Goal: Transaction & Acquisition: Purchase product/service

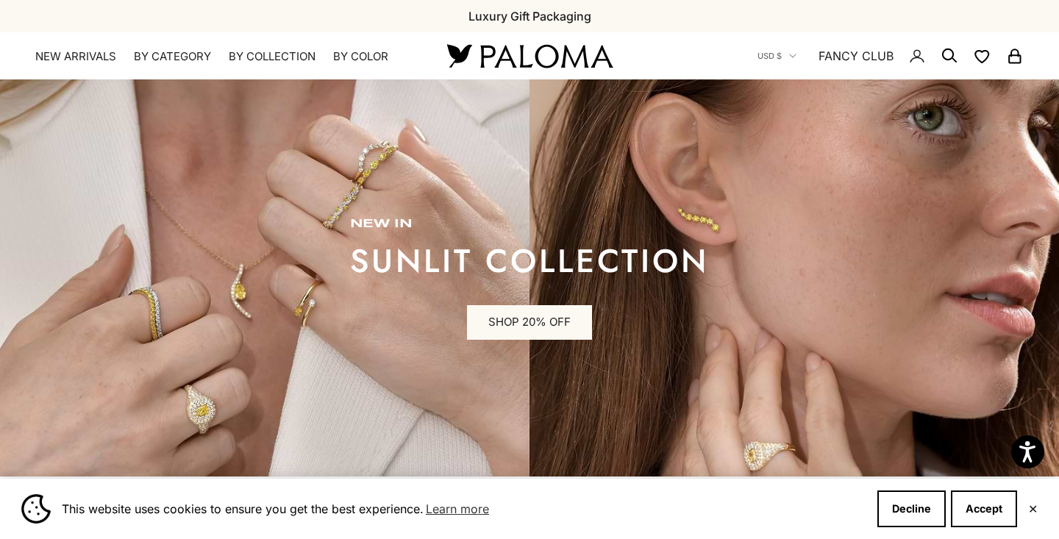
click at [165, 57] on summary "By Category" at bounding box center [172, 56] width 77 height 15
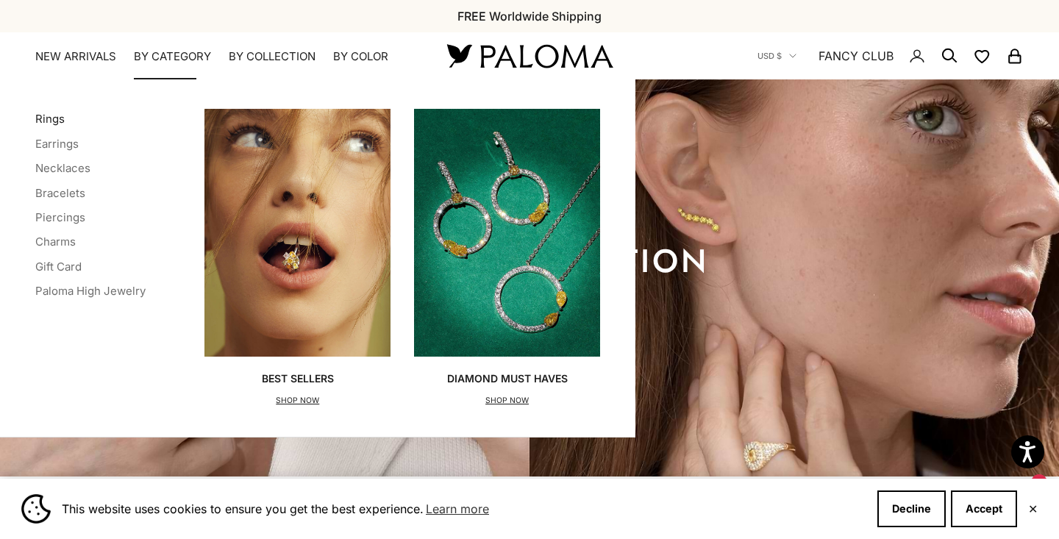
click at [46, 119] on link "Rings" at bounding box center [49, 119] width 29 height 14
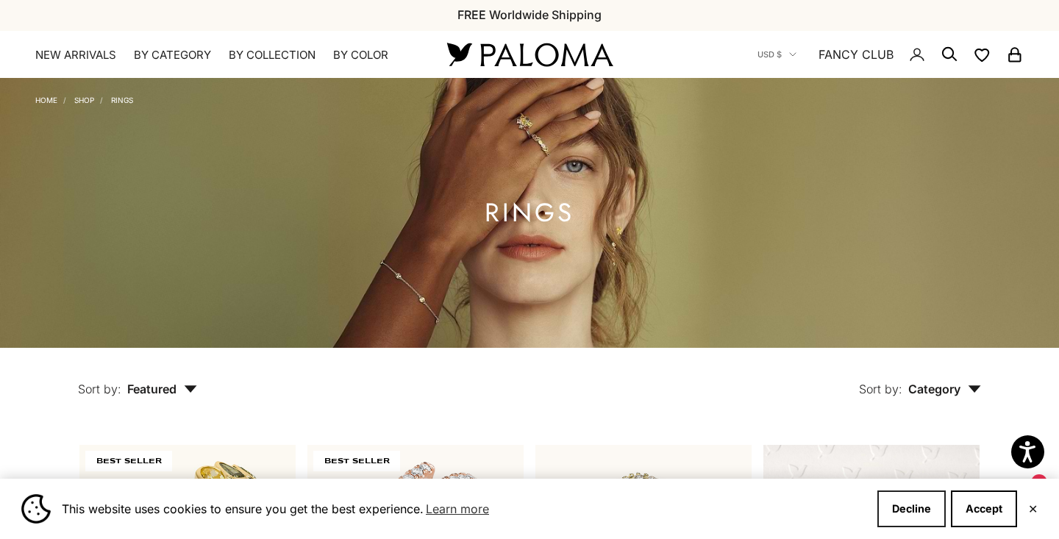
scroll to position [1, 0]
click at [901, 505] on button "Decline" at bounding box center [911, 509] width 68 height 37
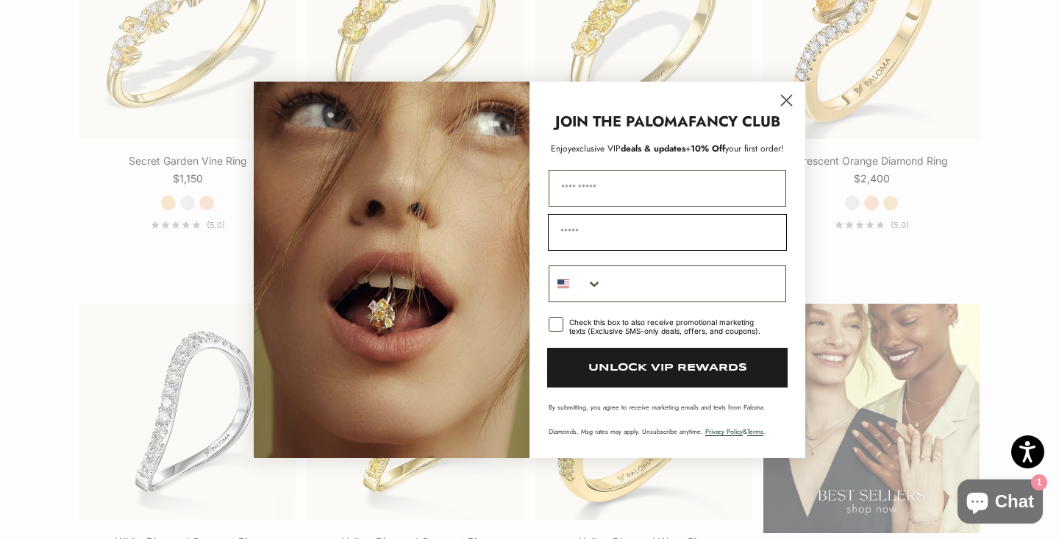
scroll to position [1648, 0]
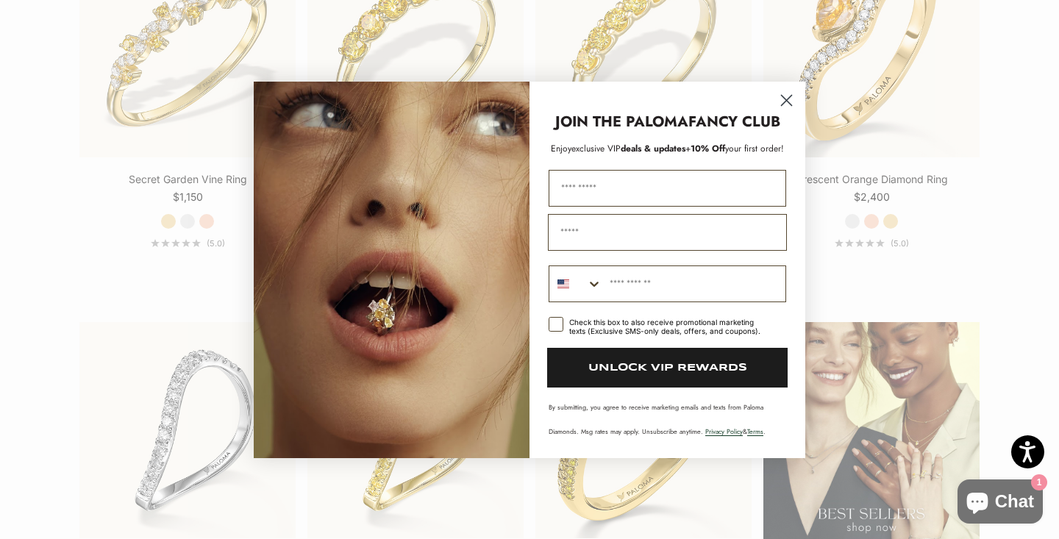
click at [787, 96] on circle "Close dialog" at bounding box center [787, 100] width 24 height 24
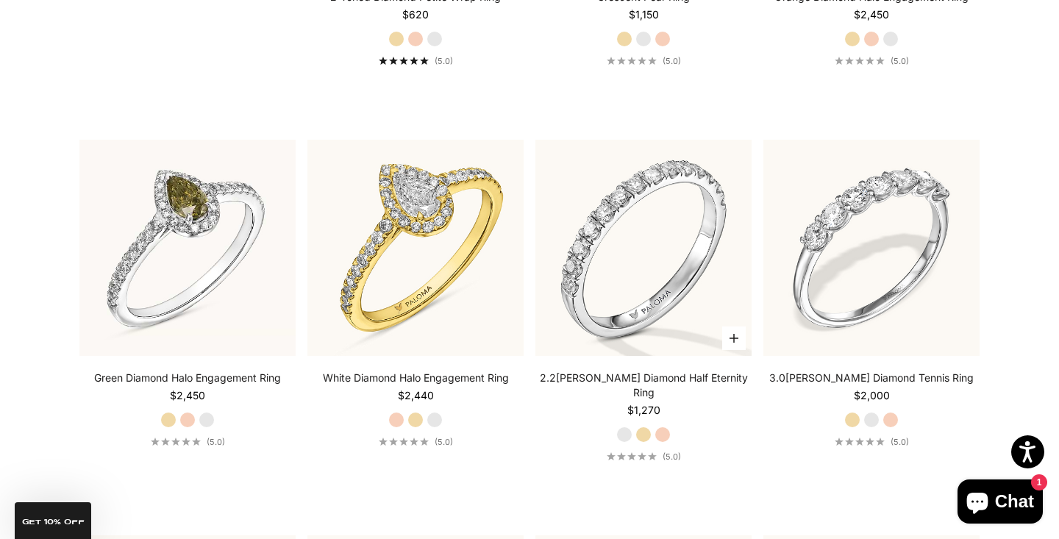
scroll to position [3032, 0]
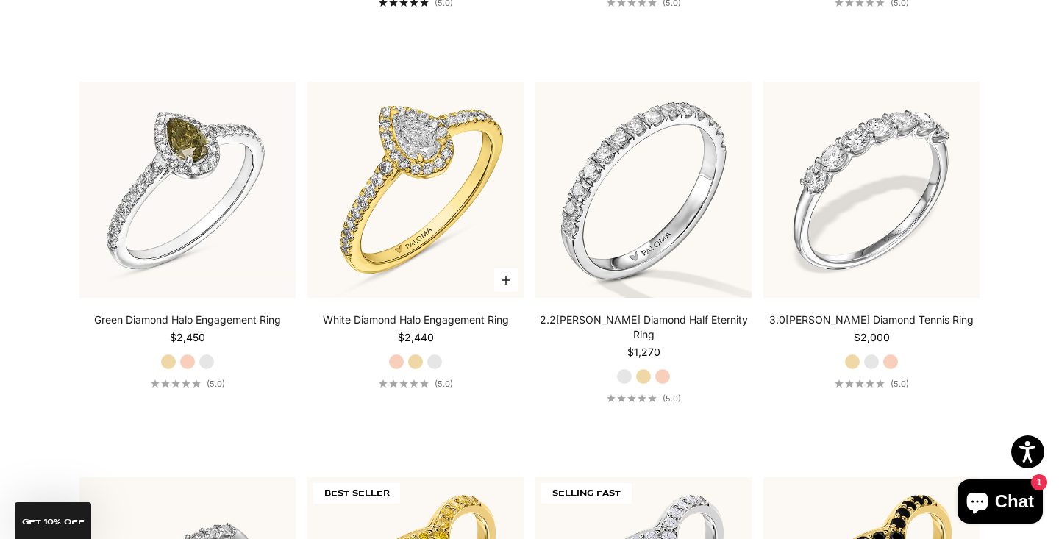
click at [435, 360] on label "White Gold" at bounding box center [435, 362] width 16 height 16
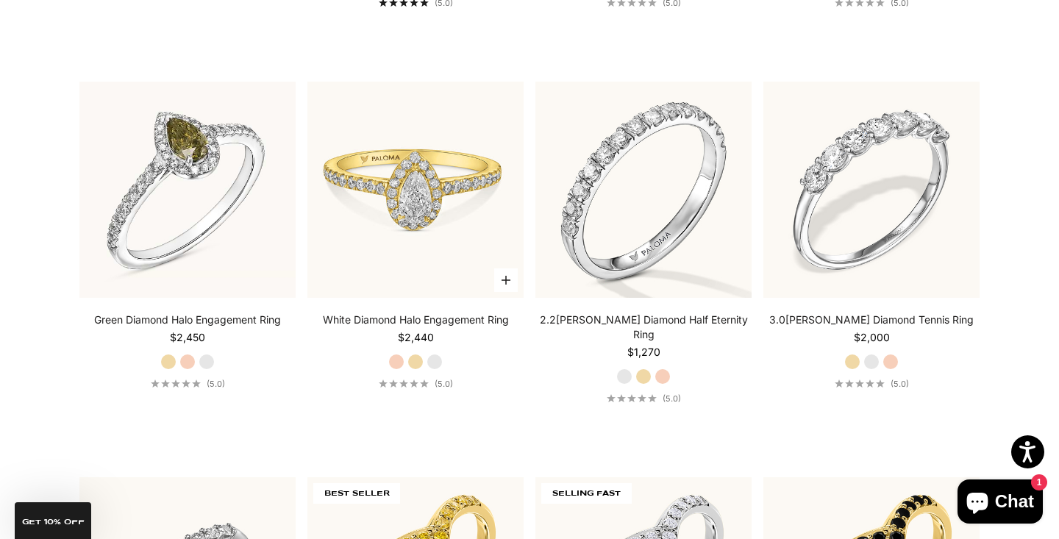
click at [407, 209] on img at bounding box center [415, 190] width 216 height 216
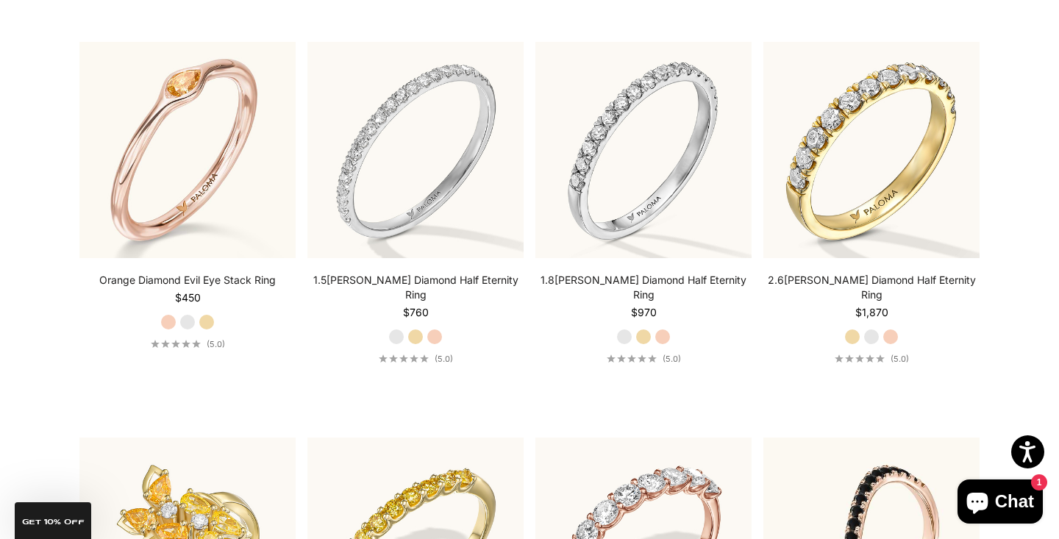
scroll to position [4607, 0]
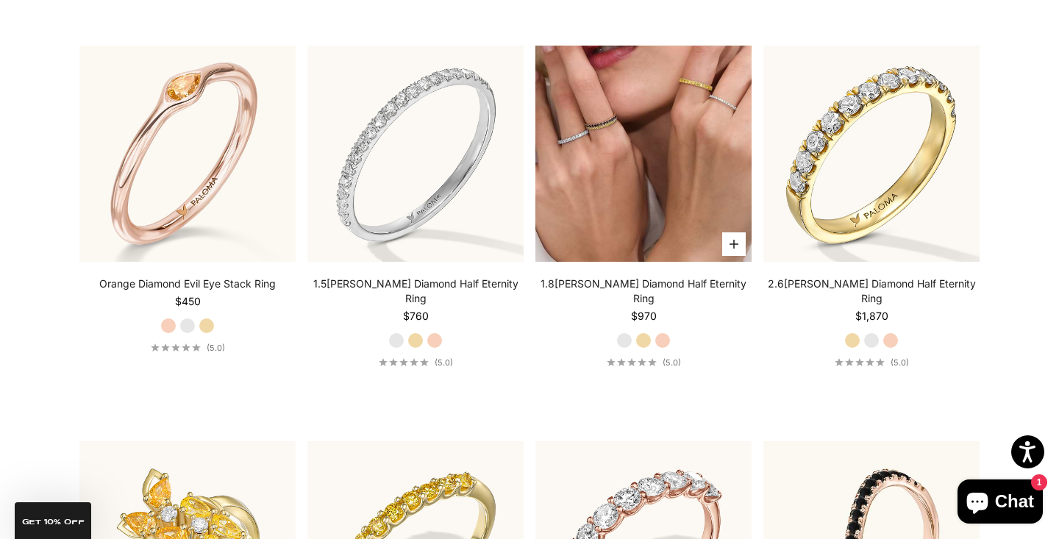
click at [655, 156] on img at bounding box center [643, 154] width 216 height 216
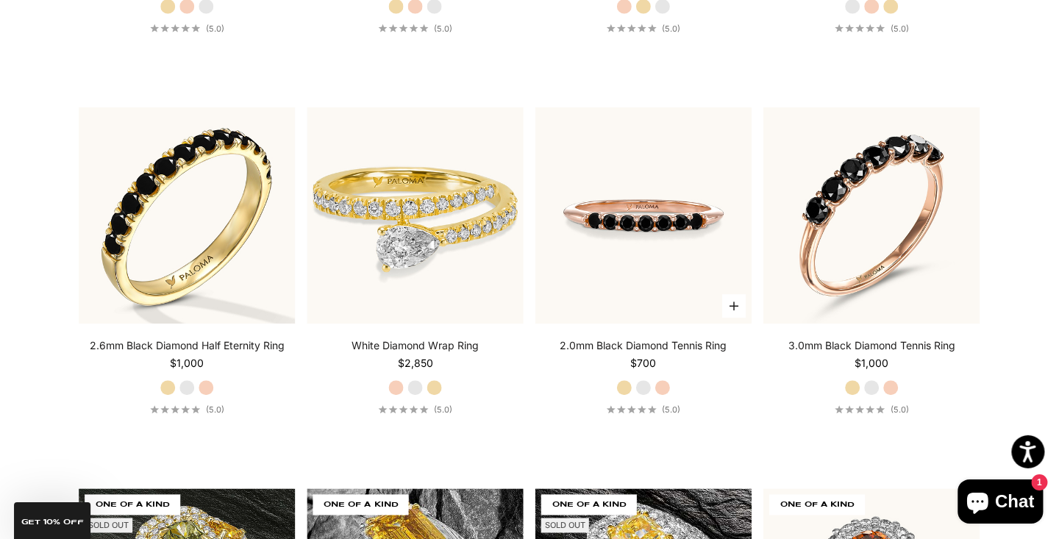
scroll to position [5707, 0]
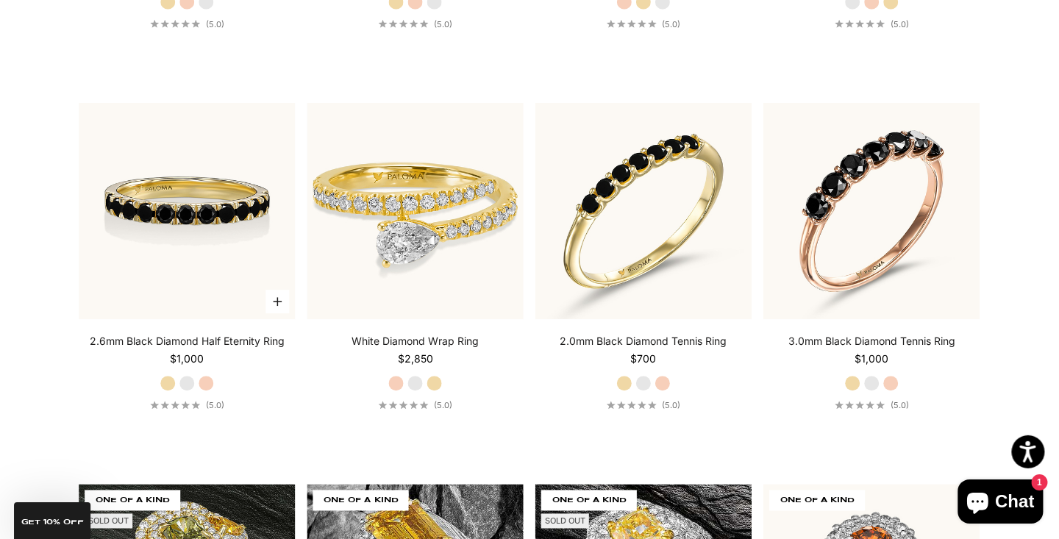
click at [204, 187] on img at bounding box center [187, 211] width 216 height 216
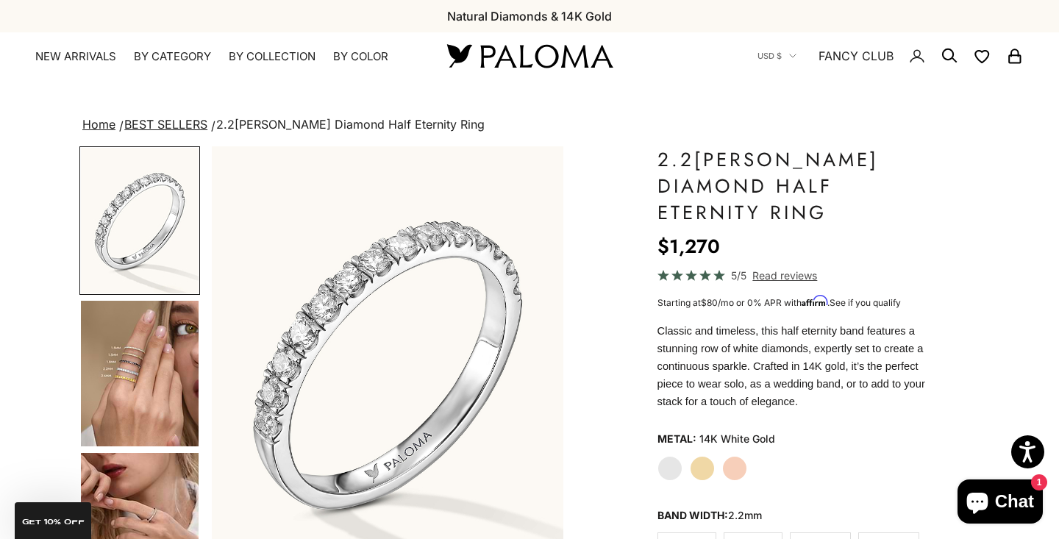
scroll to position [69, 1]
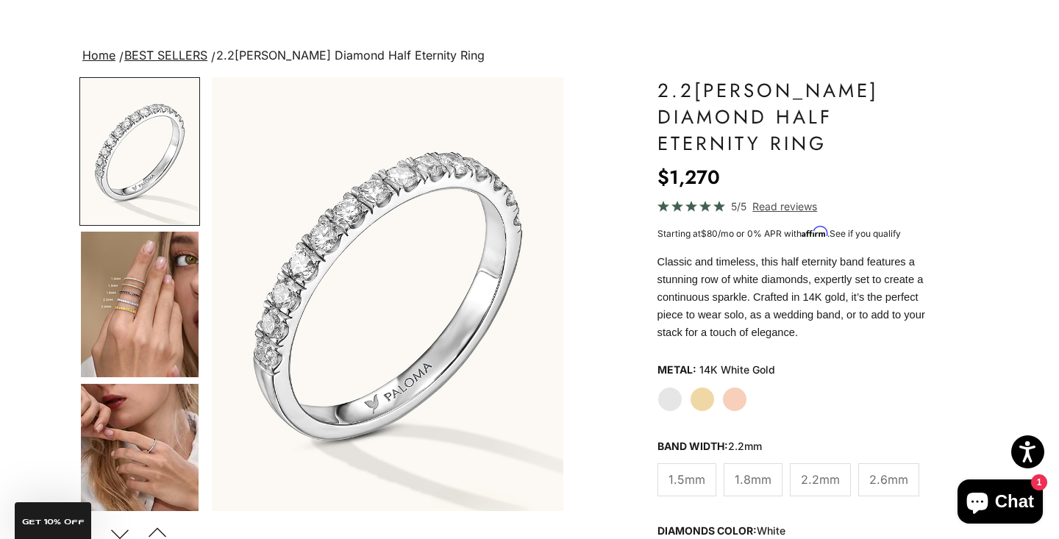
click at [140, 306] on img "Go to item 4" at bounding box center [140, 305] width 118 height 146
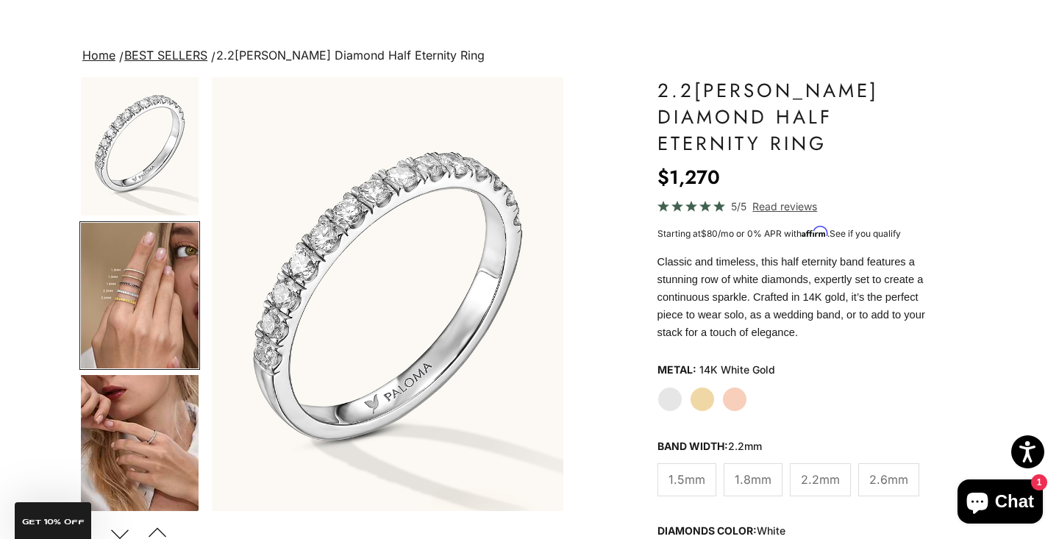
scroll to position [0, 369]
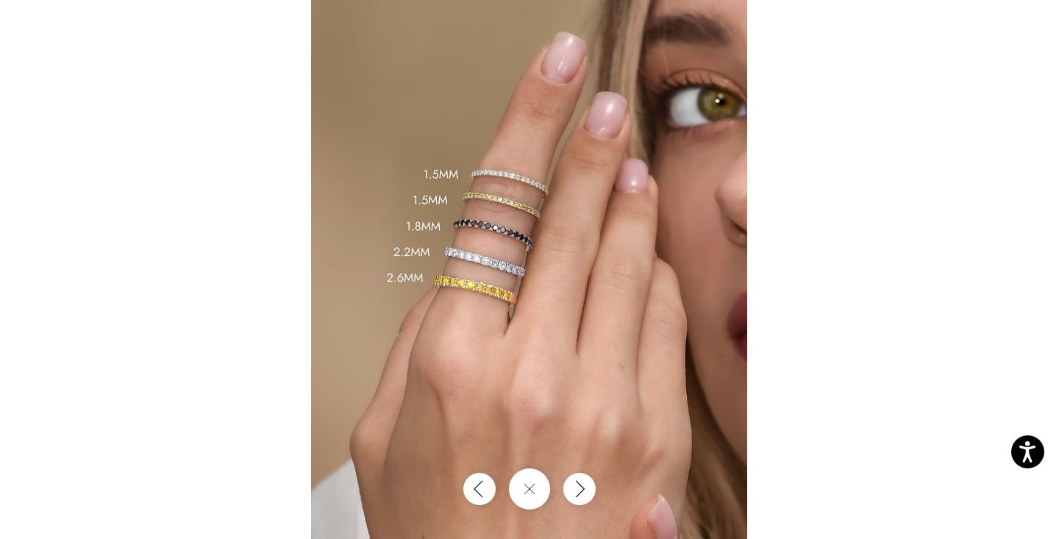
click at [859, 351] on div at bounding box center [529, 269] width 1059 height 539
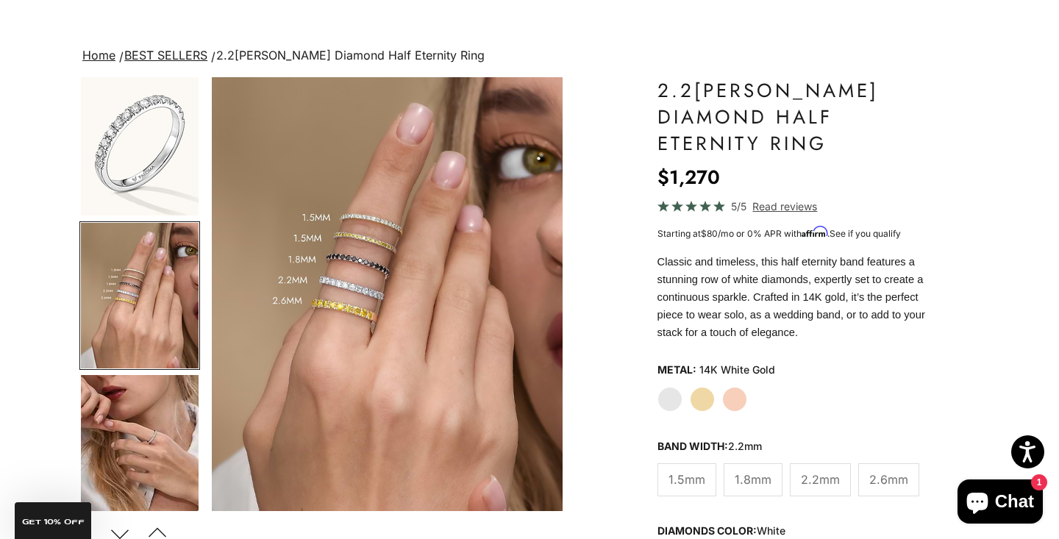
click at [138, 449] on img "Go to item 5" at bounding box center [140, 448] width 118 height 146
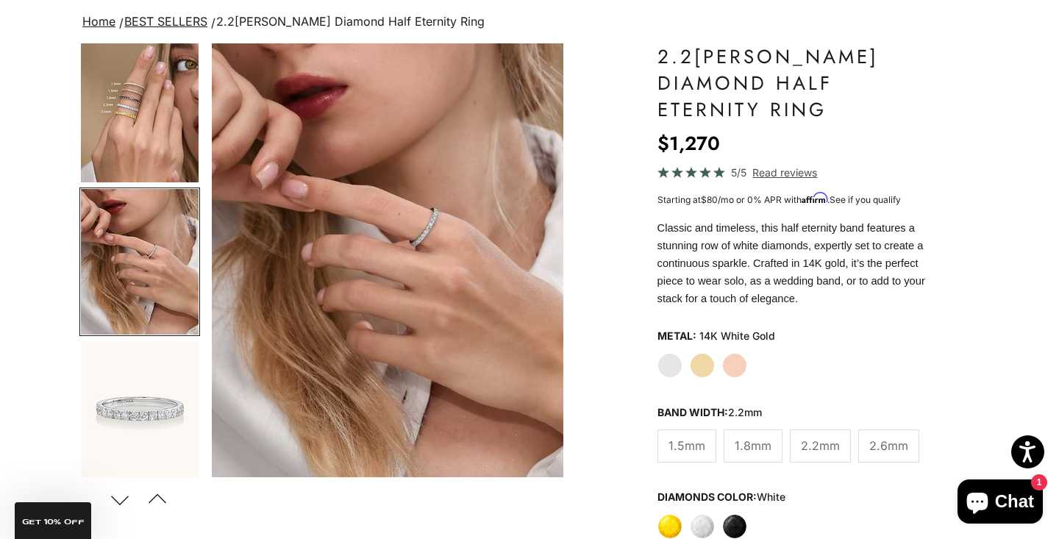
scroll to position [124, 0]
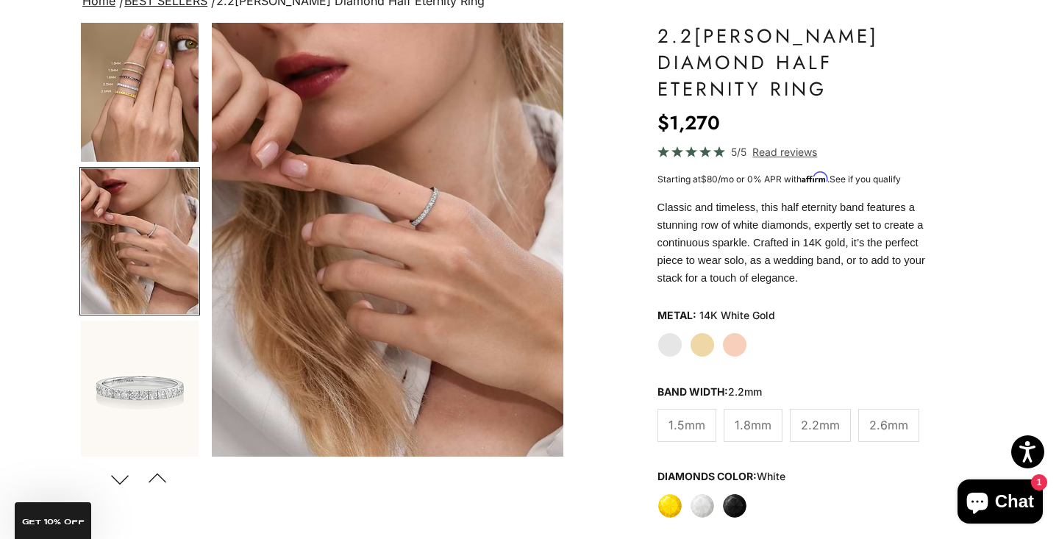
click at [871, 416] on span "2.6mm" at bounding box center [888, 425] width 39 height 19
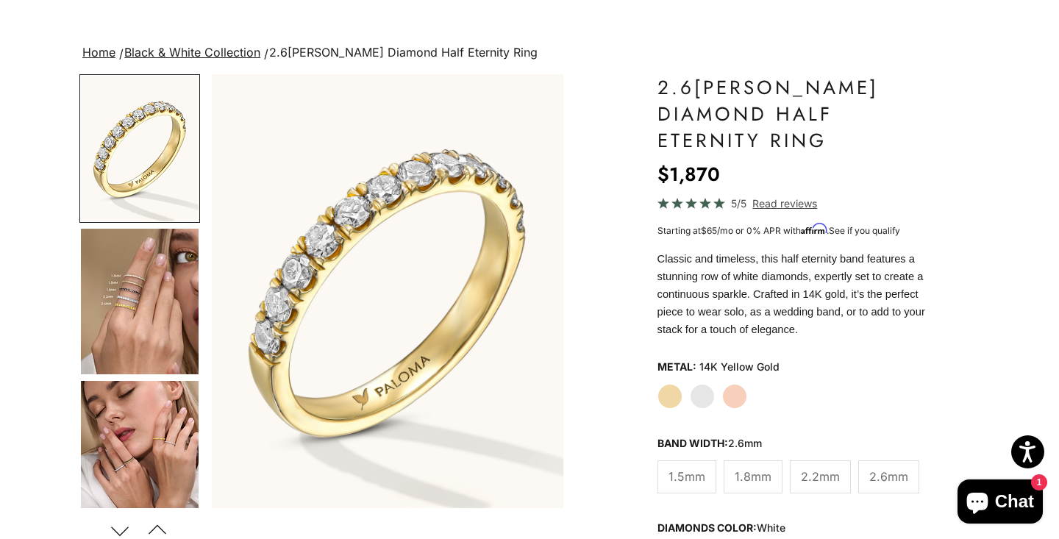
scroll to position [72, 0]
click at [704, 384] on label "White Gold" at bounding box center [702, 396] width 25 height 25
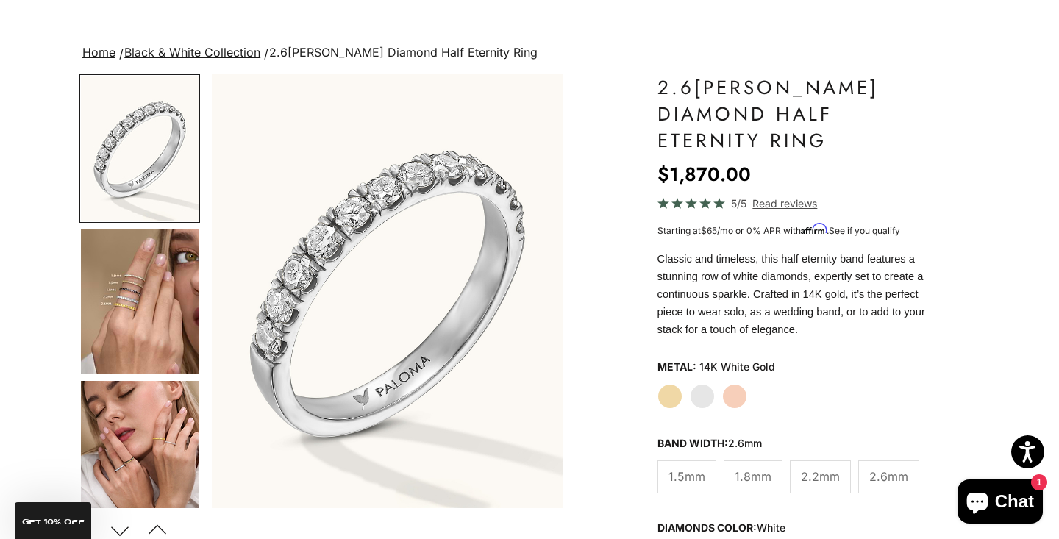
click at [127, 458] on img "Go to item 5" at bounding box center [140, 454] width 118 height 146
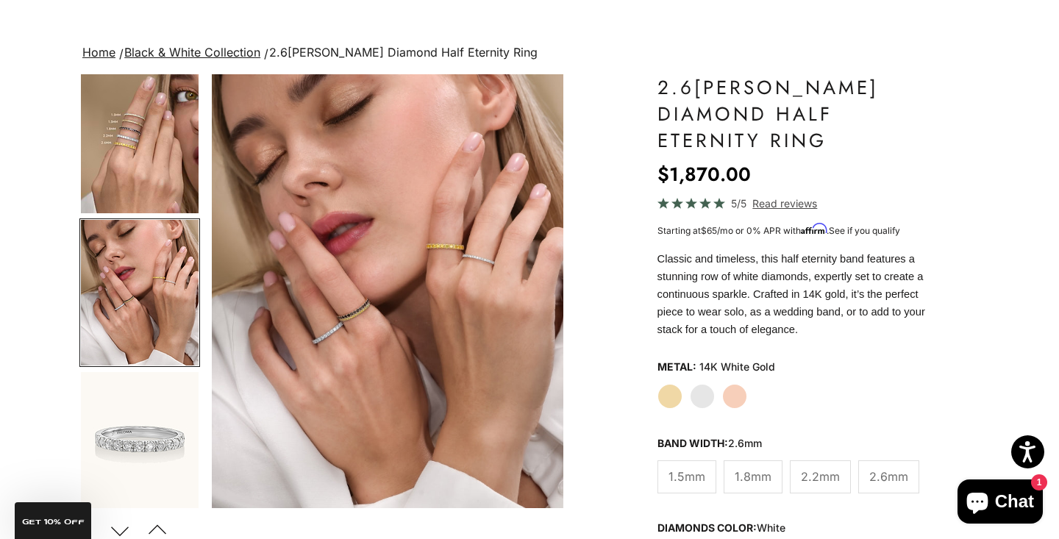
click at [321, 368] on img "Item 5 of 22" at bounding box center [388, 291] width 352 height 434
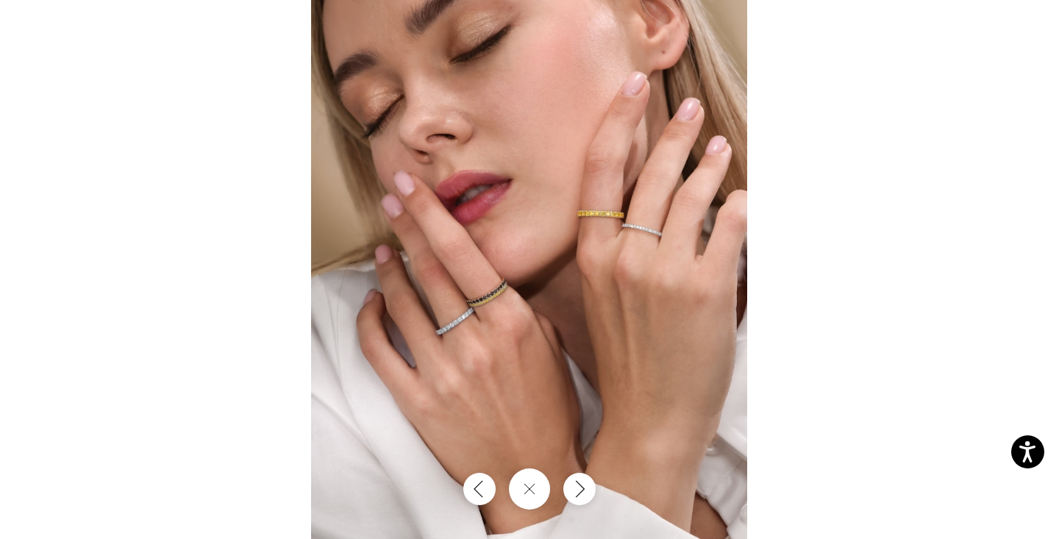
click at [859, 224] on div at bounding box center [529, 269] width 1059 height 539
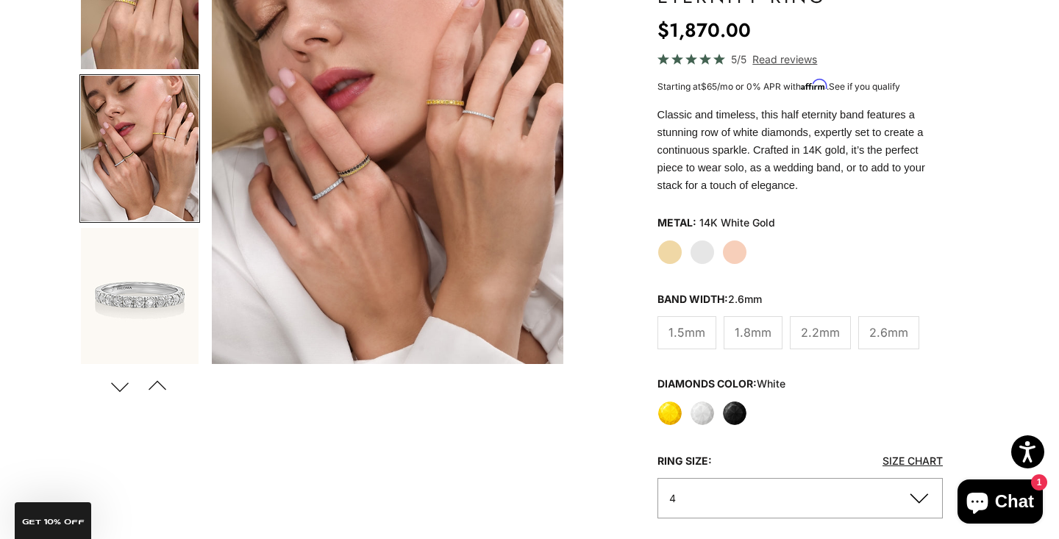
scroll to position [152, 0]
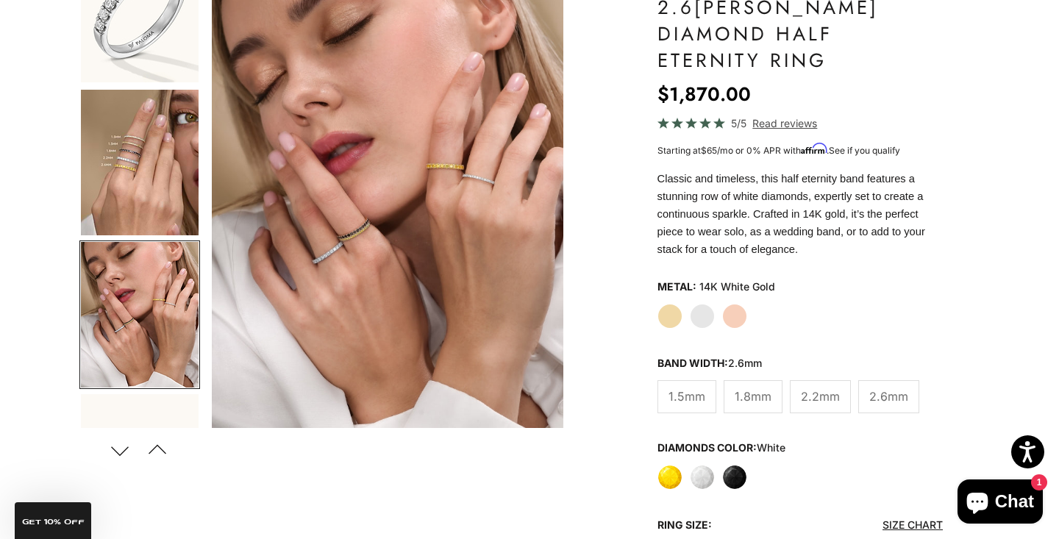
click at [124, 165] on img "Go to item 4" at bounding box center [140, 163] width 118 height 146
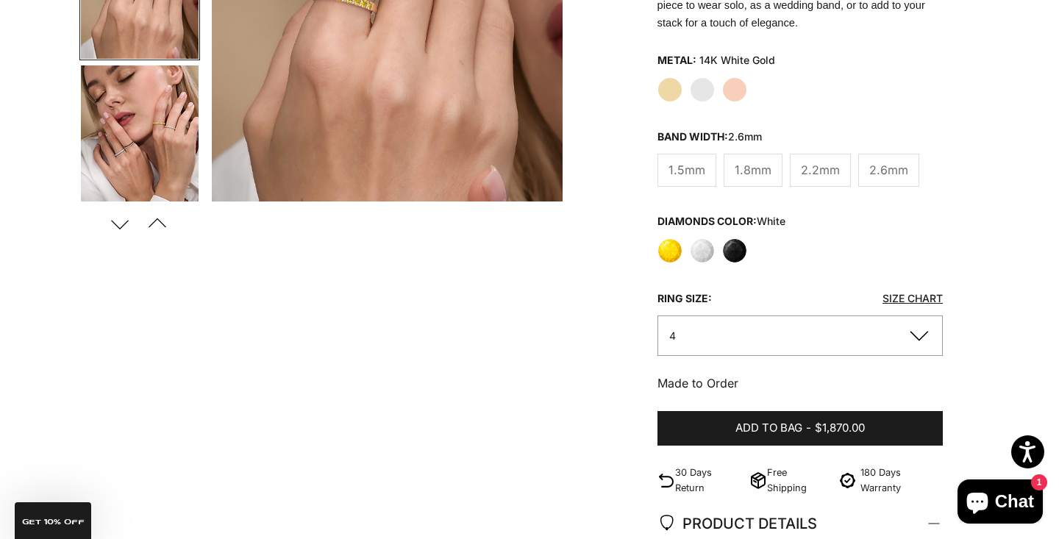
scroll to position [391, 0]
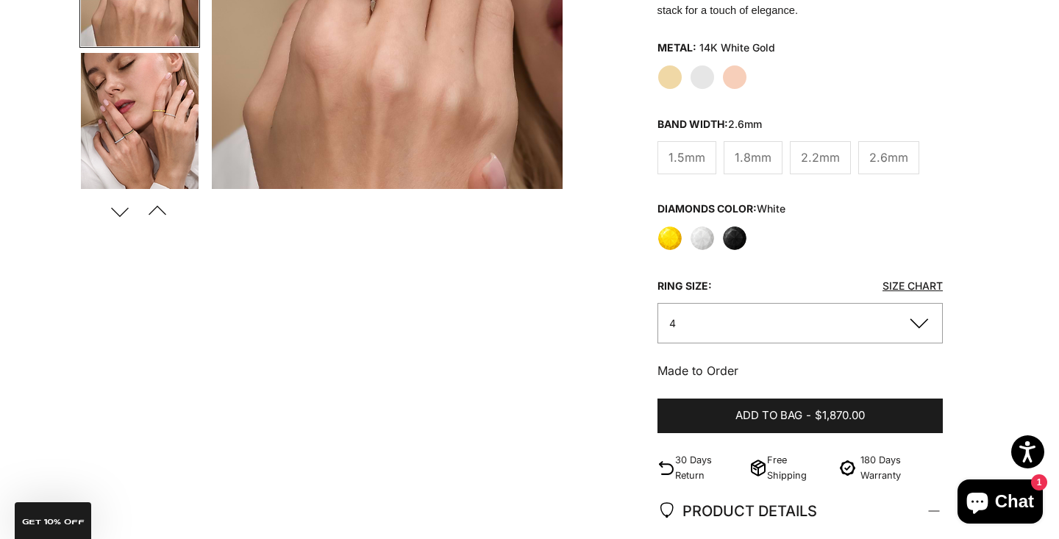
click at [792, 303] on button "4" at bounding box center [800, 323] width 285 height 40
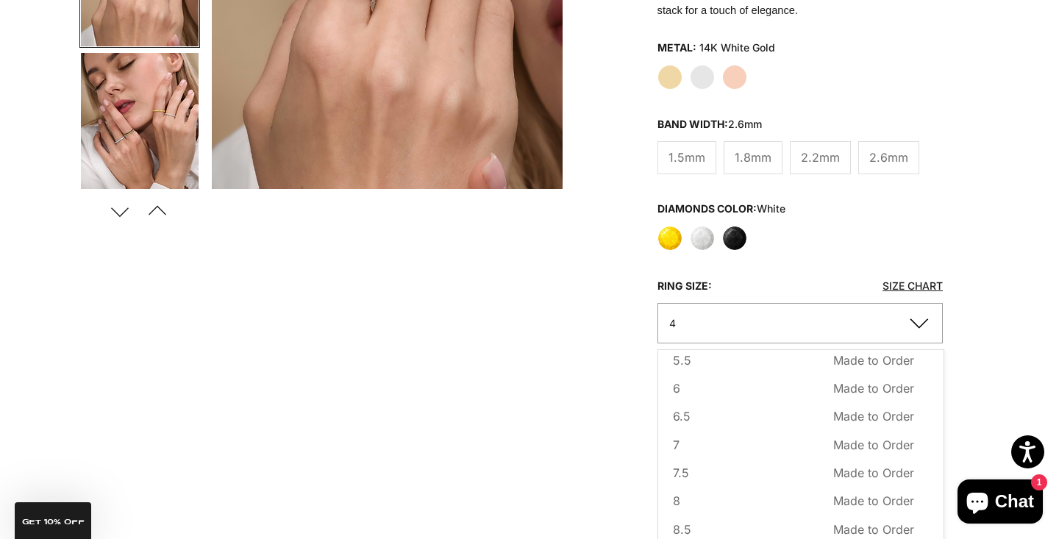
scroll to position [104, 0]
click at [677, 374] on span "6" at bounding box center [676, 383] width 7 height 19
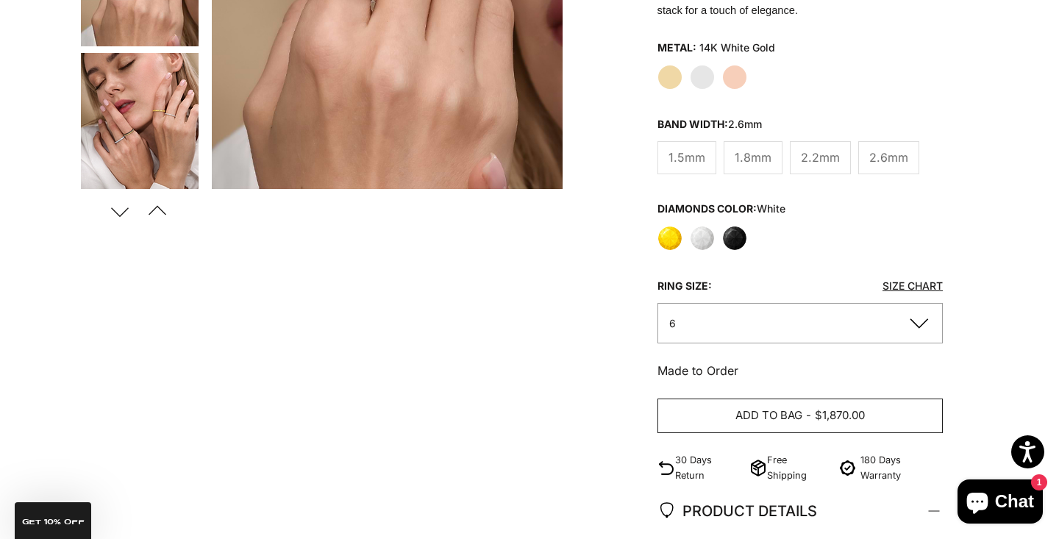
click at [722, 399] on button "Add to bag - $1,870.00" at bounding box center [800, 416] width 285 height 35
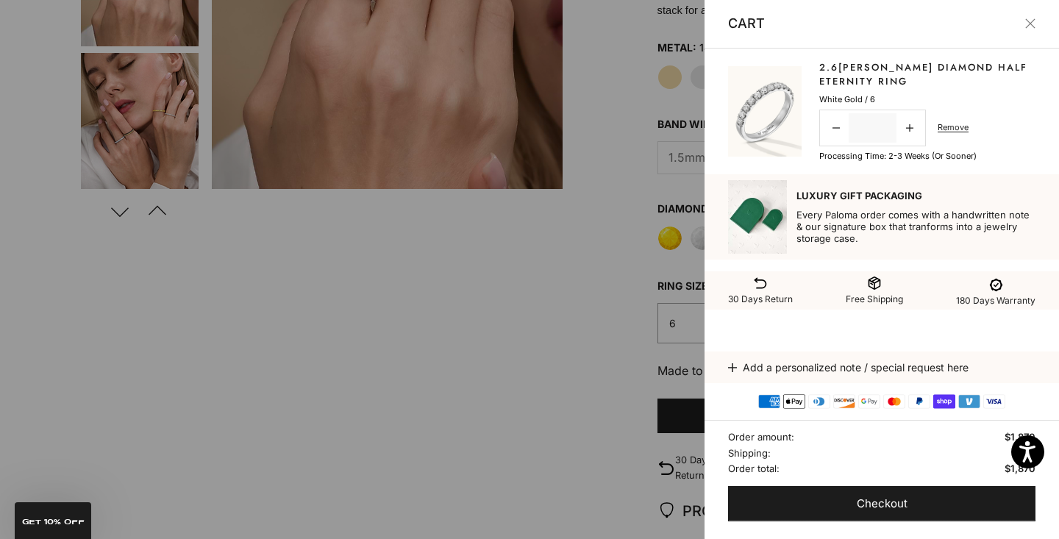
click at [498, 352] on div at bounding box center [529, 269] width 1059 height 539
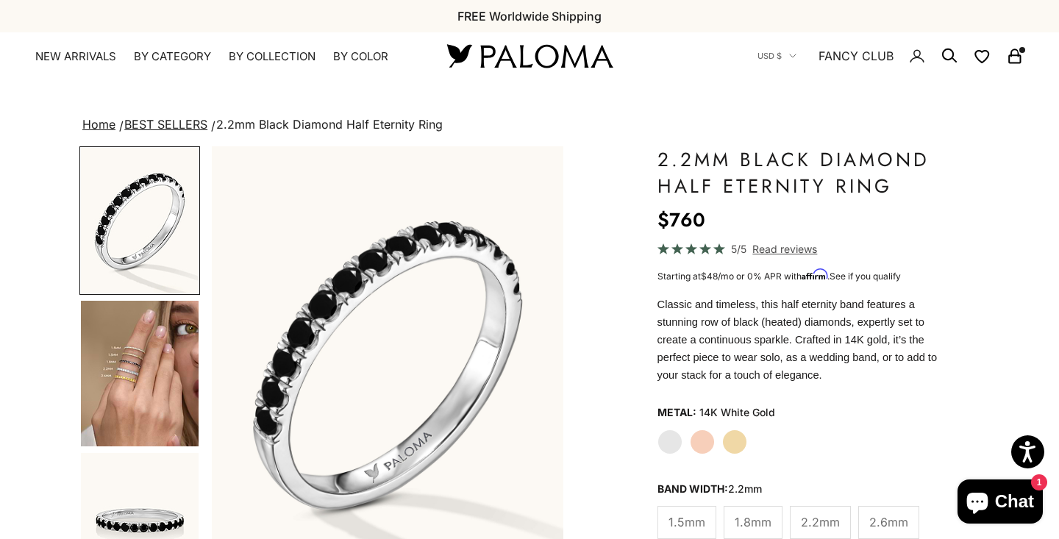
click at [699, 436] on label "Rose Gold" at bounding box center [702, 442] width 25 height 25
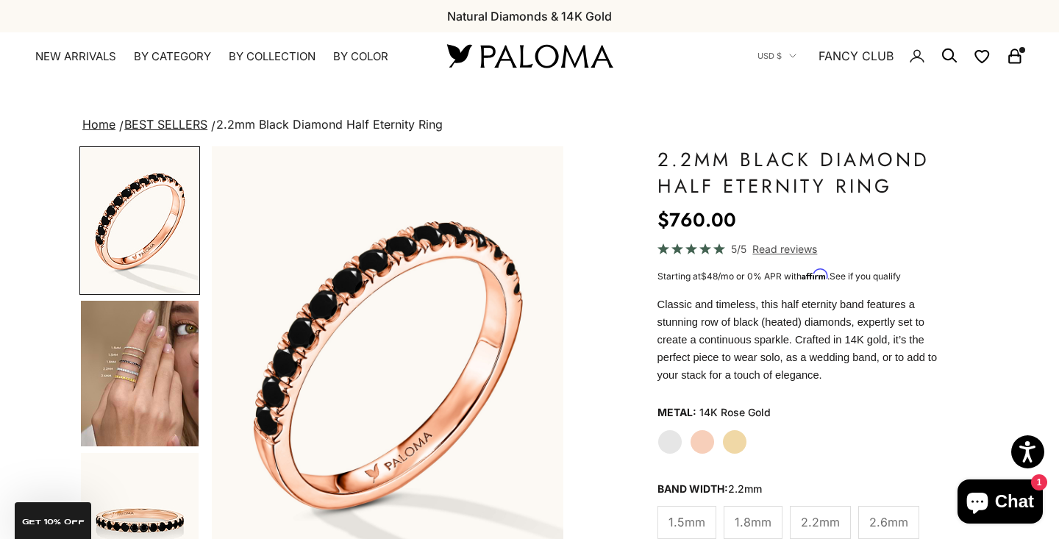
click at [736, 441] on label "Yellow Gold" at bounding box center [734, 442] width 25 height 25
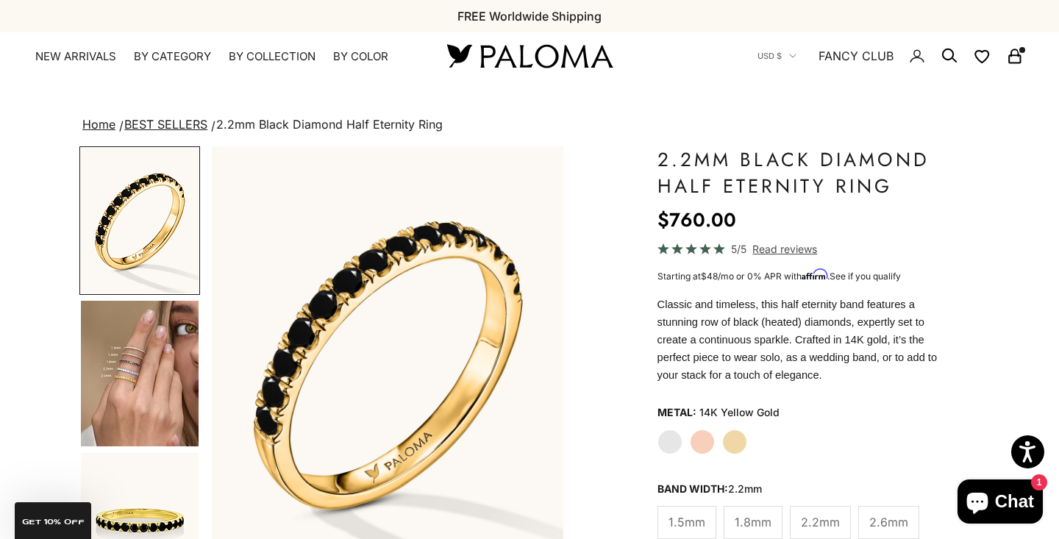
click at [697, 440] on label "Rose Gold" at bounding box center [702, 442] width 25 height 25
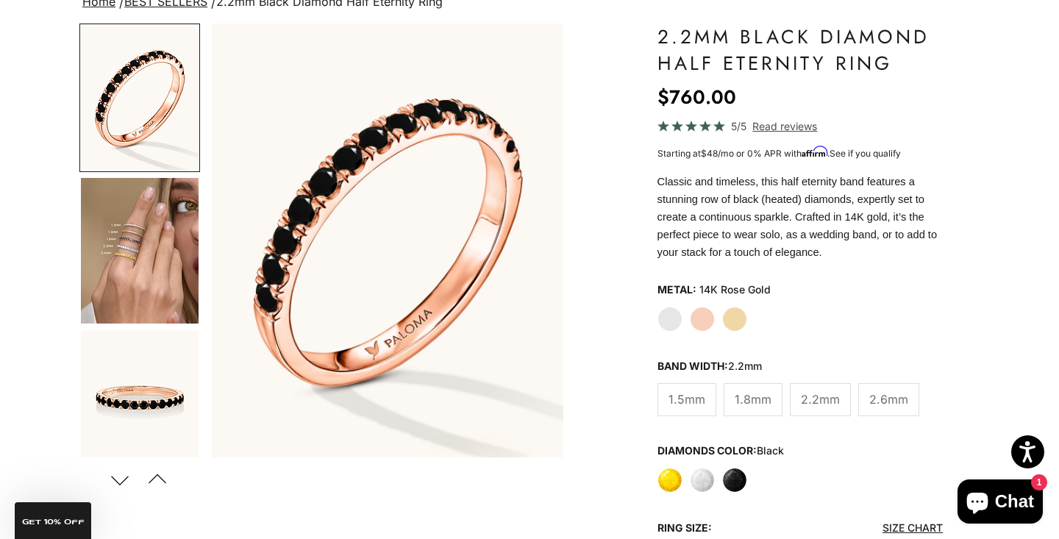
scroll to position [124, 0]
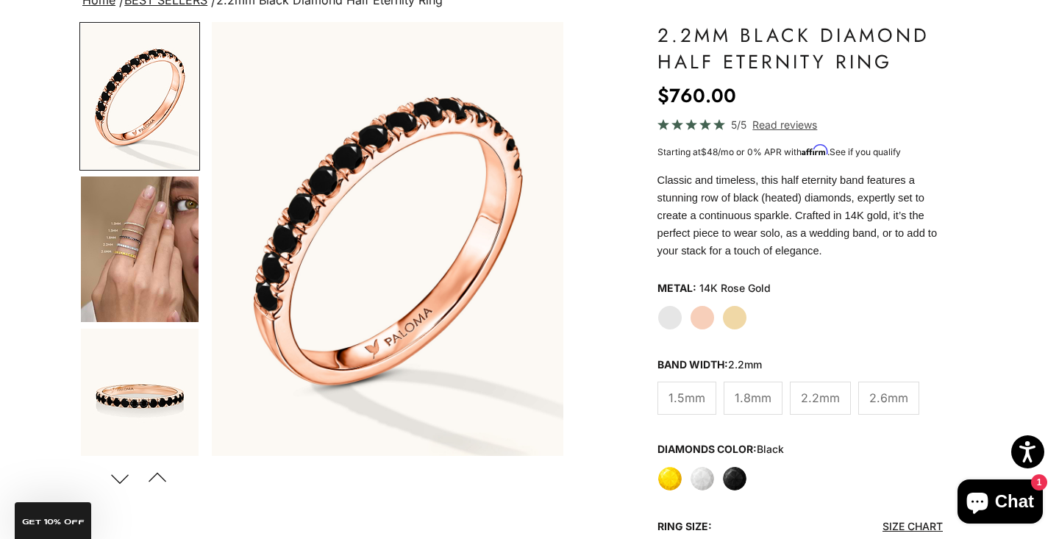
click at [883, 395] on span "2.6mm" at bounding box center [888, 397] width 39 height 19
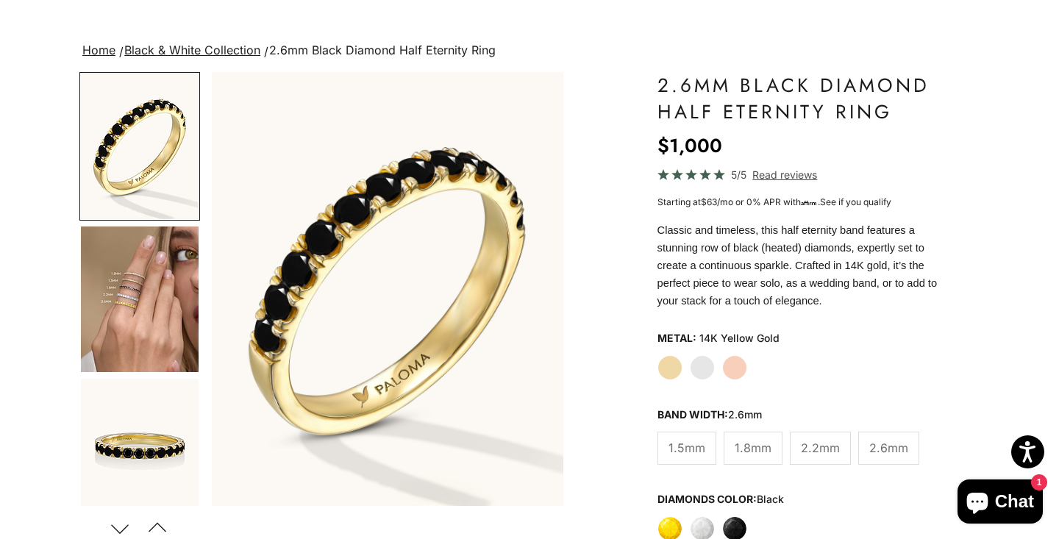
click at [734, 341] on variant-option-value "14K Yellow Gold" at bounding box center [739, 338] width 80 height 22
click at [738, 364] on label "Rose Gold" at bounding box center [734, 367] width 25 height 25
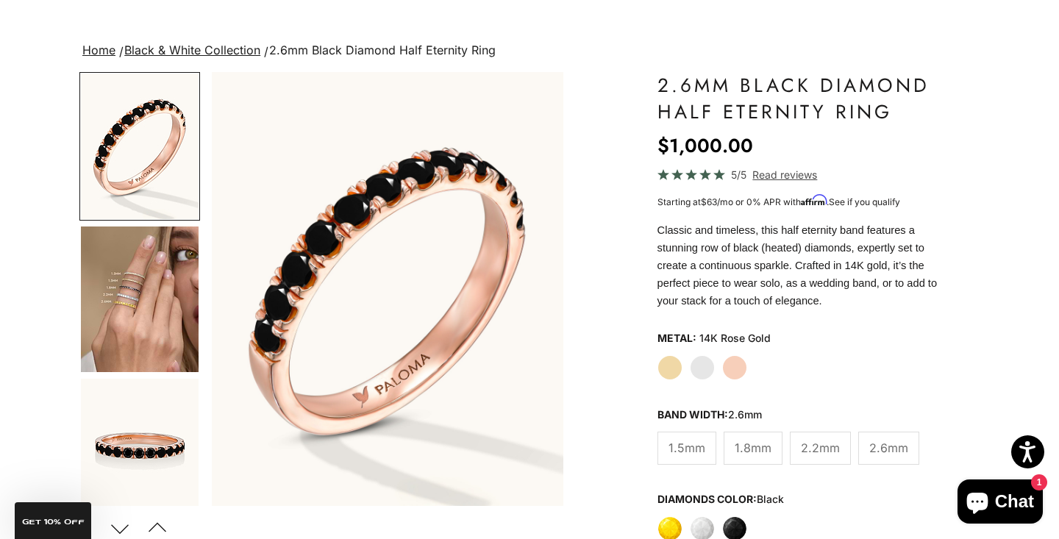
click at [139, 307] on img "Go to item 4" at bounding box center [140, 300] width 118 height 146
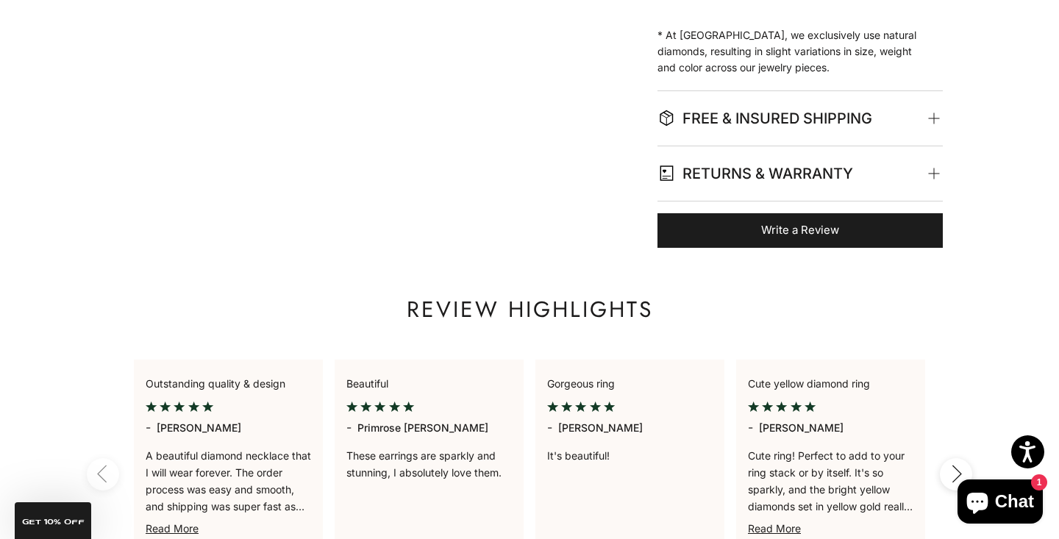
scroll to position [362, 0]
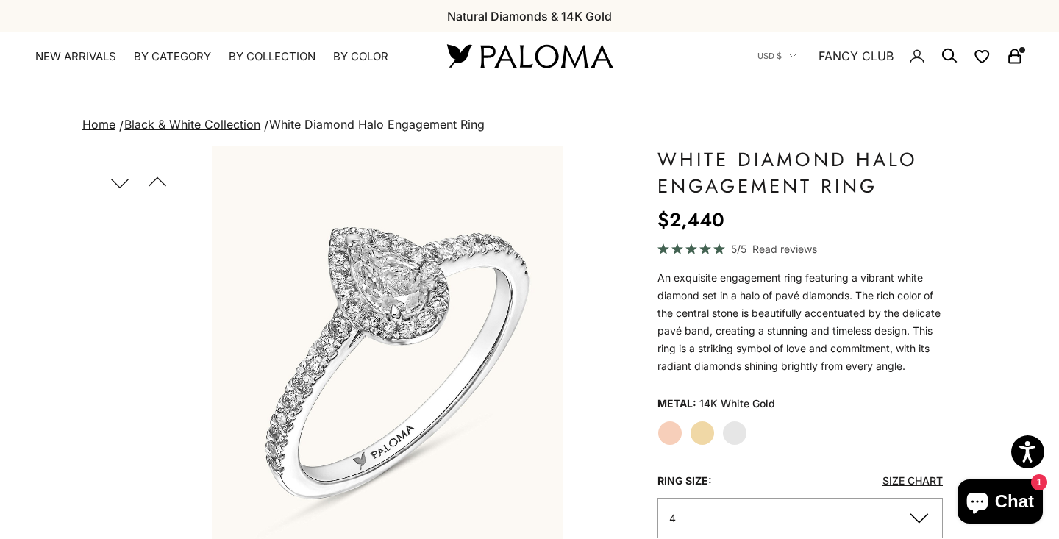
click at [738, 415] on variant-option-value "14K White Gold" at bounding box center [737, 404] width 76 height 22
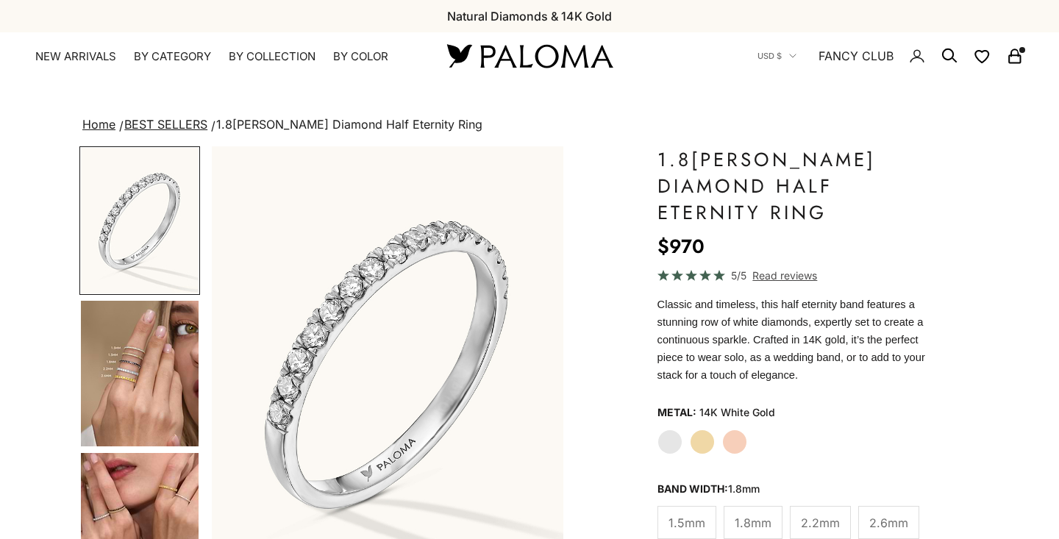
scroll to position [110, 0]
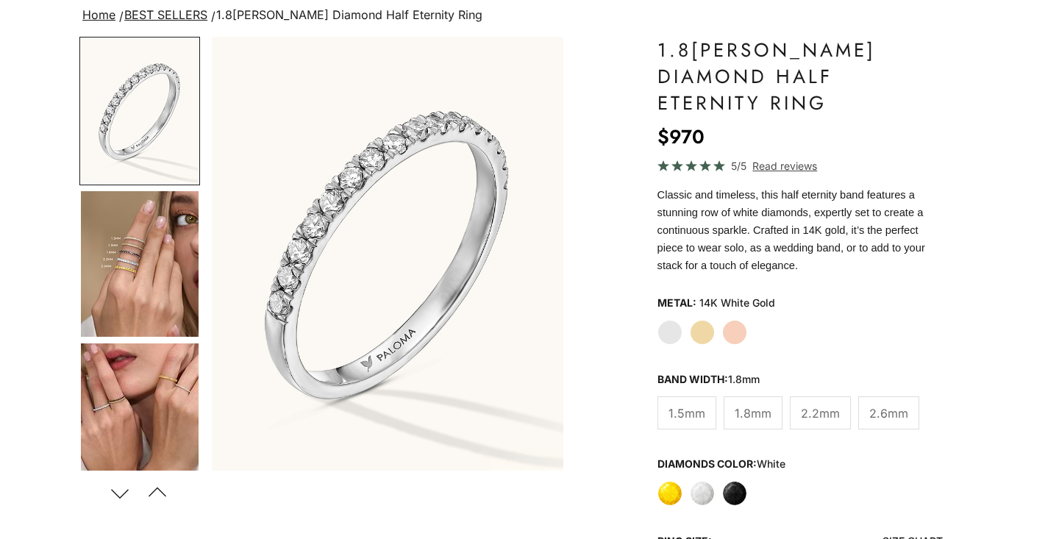
click at [127, 412] on img "Go to item 5" at bounding box center [140, 416] width 118 height 146
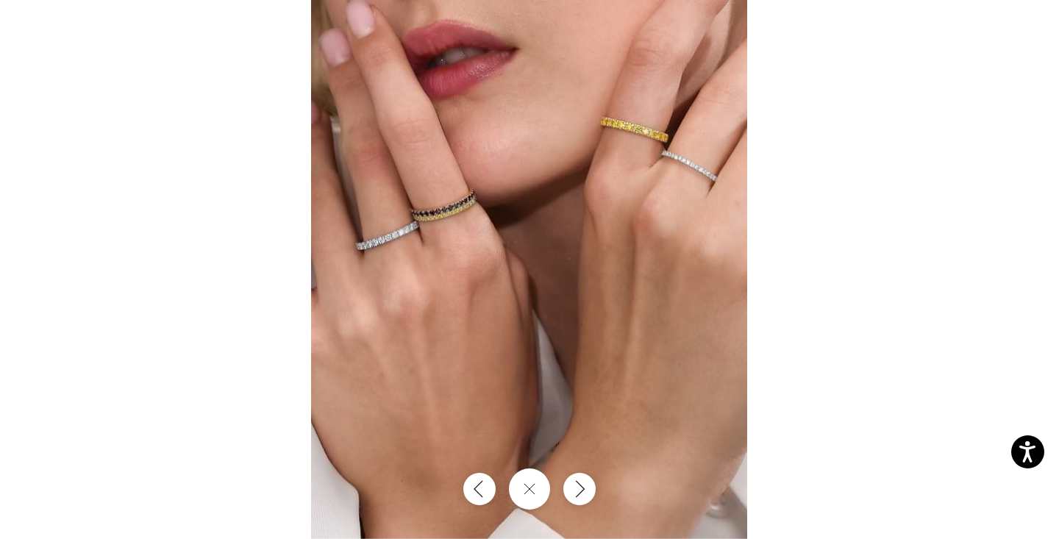
click at [311, 227] on img at bounding box center [529, 269] width 436 height 538
click at [437, 241] on img at bounding box center [529, 269] width 436 height 539
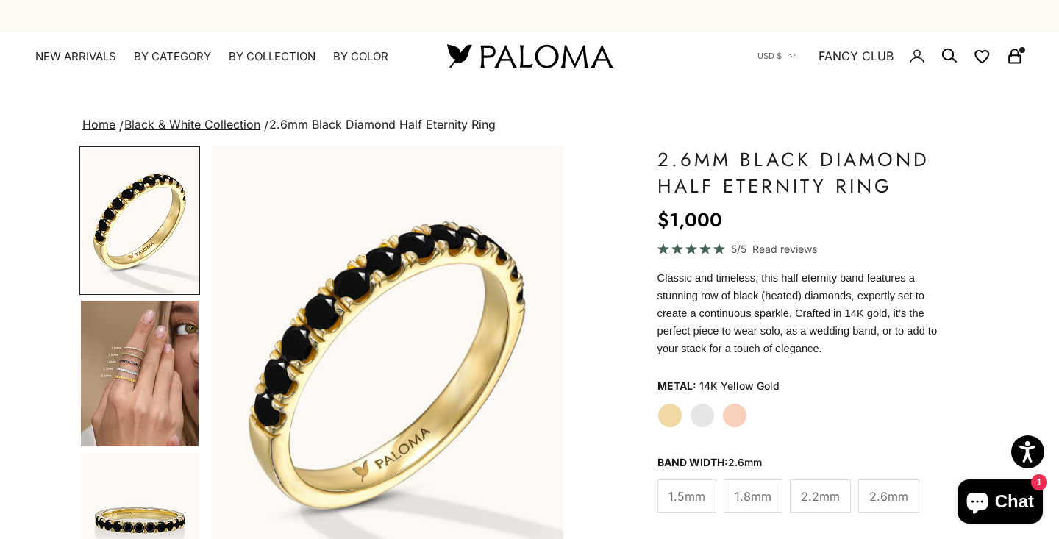
scroll to position [298, 0]
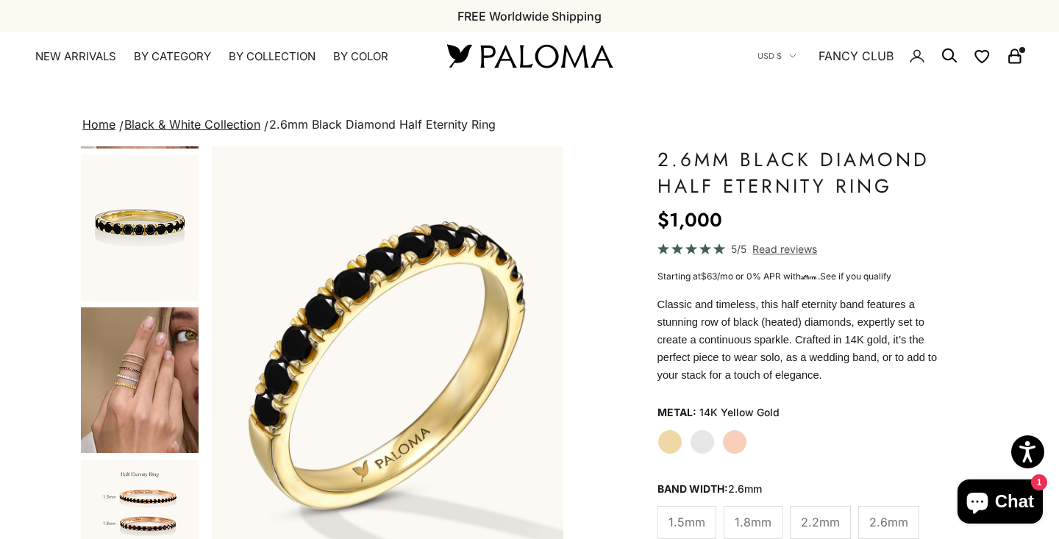
click at [155, 396] on img "Go to item 8" at bounding box center [140, 380] width 118 height 146
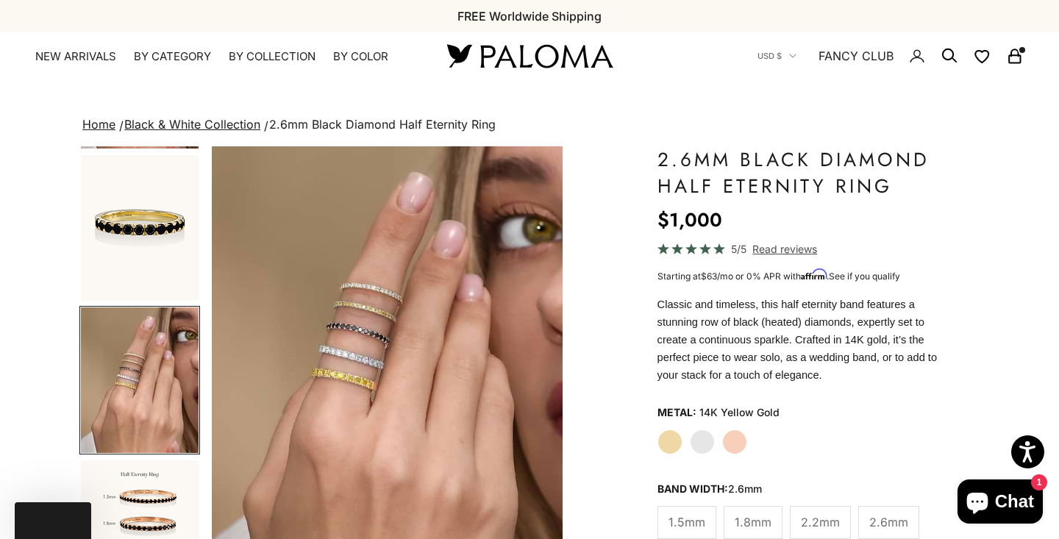
scroll to position [313, 0]
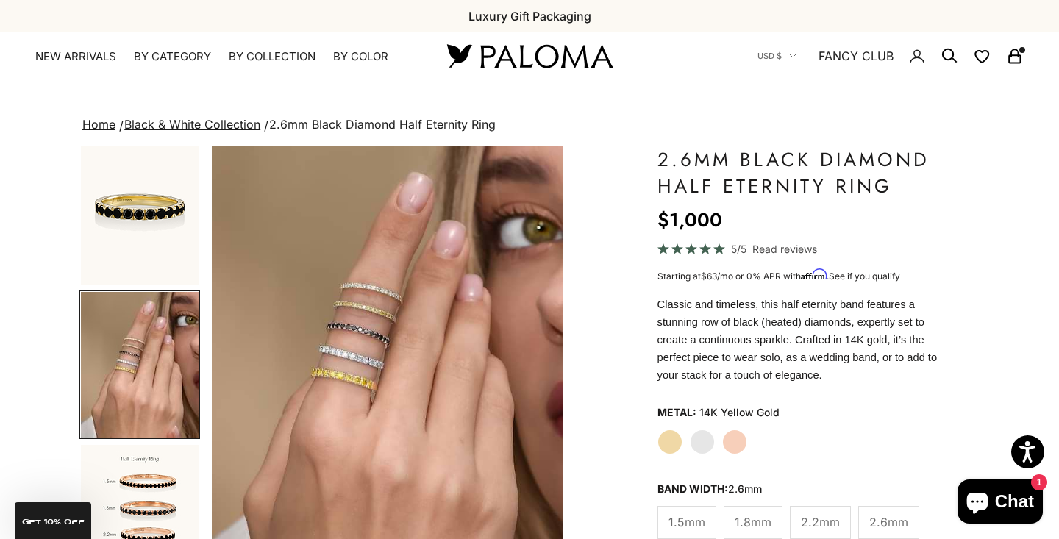
click at [367, 351] on img "Item 8 of 21" at bounding box center [388, 363] width 352 height 434
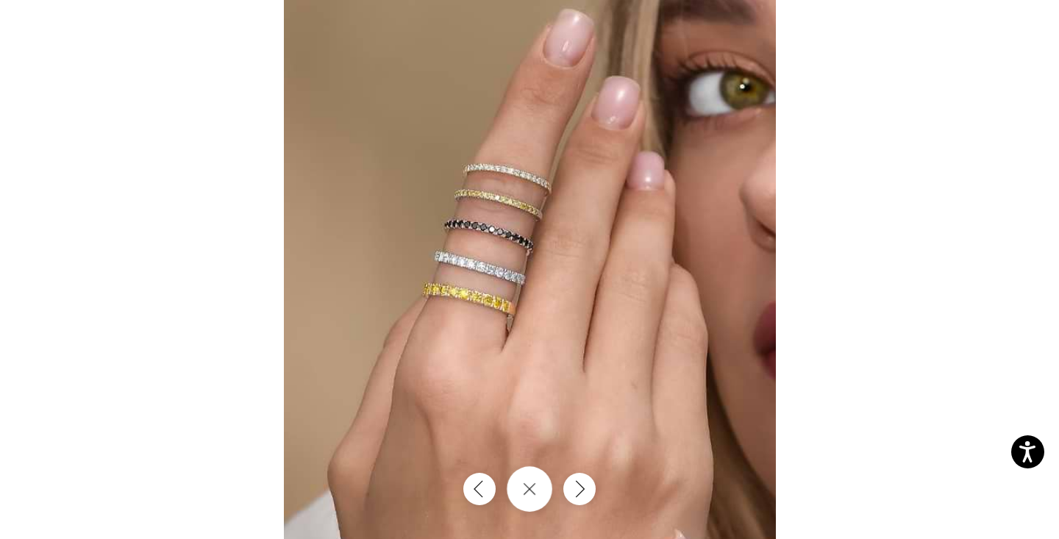
click at [533, 488] on icon "Close gallery" at bounding box center [529, 489] width 13 height 13
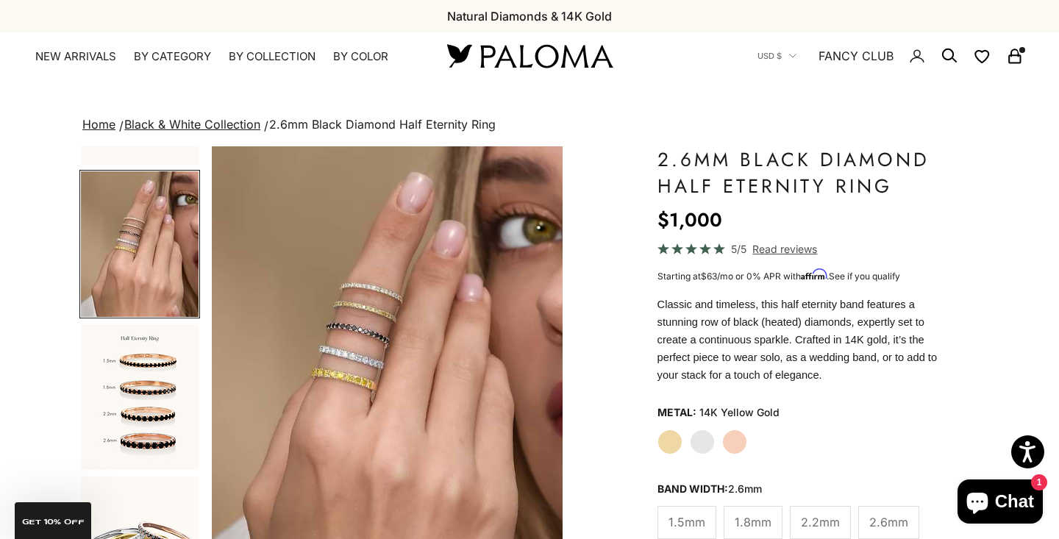
scroll to position [444, 0]
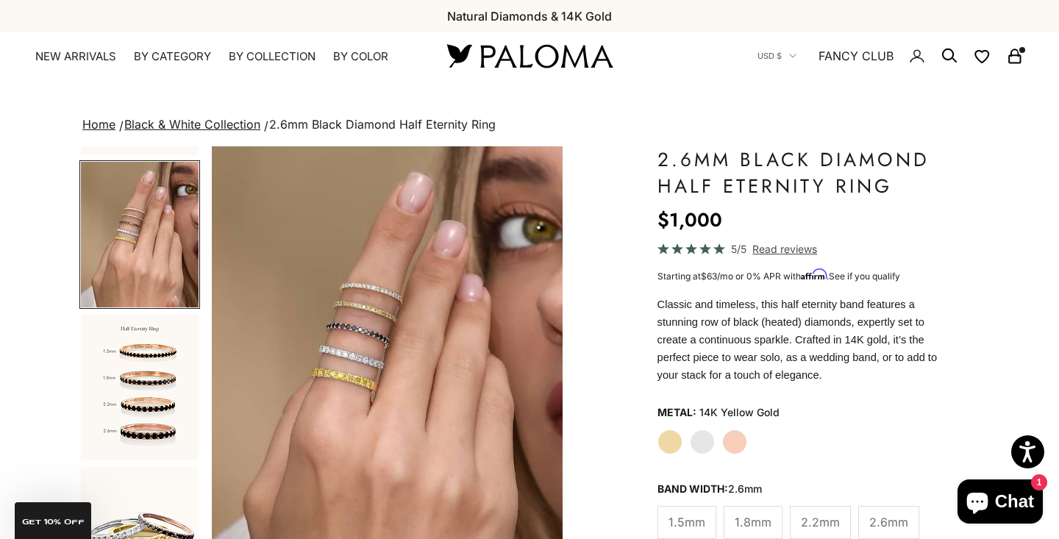
click at [128, 420] on img "Go to item 9" at bounding box center [140, 388] width 118 height 146
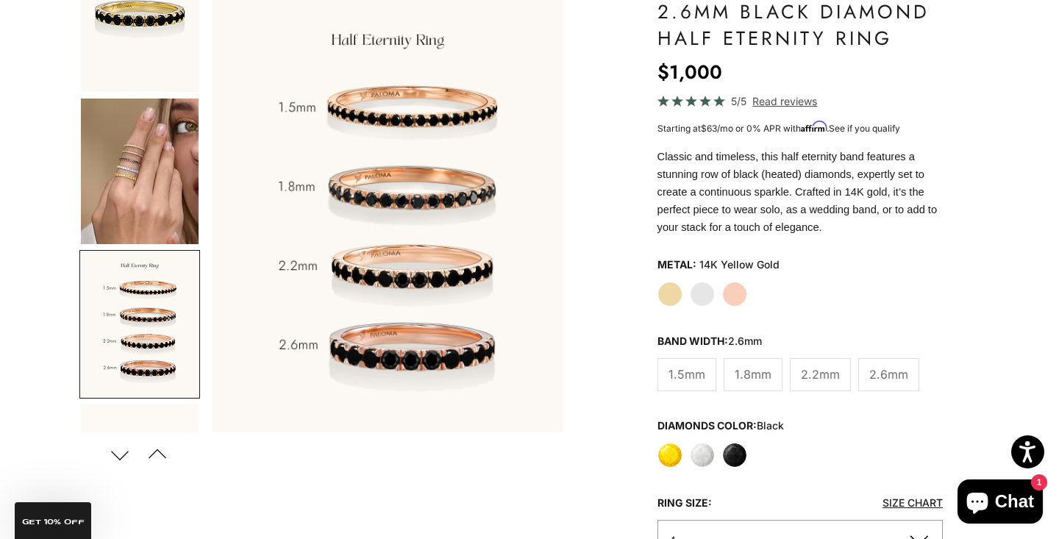
scroll to position [360, 0]
click at [140, 313] on img "Go to item 9" at bounding box center [140, 324] width 118 height 146
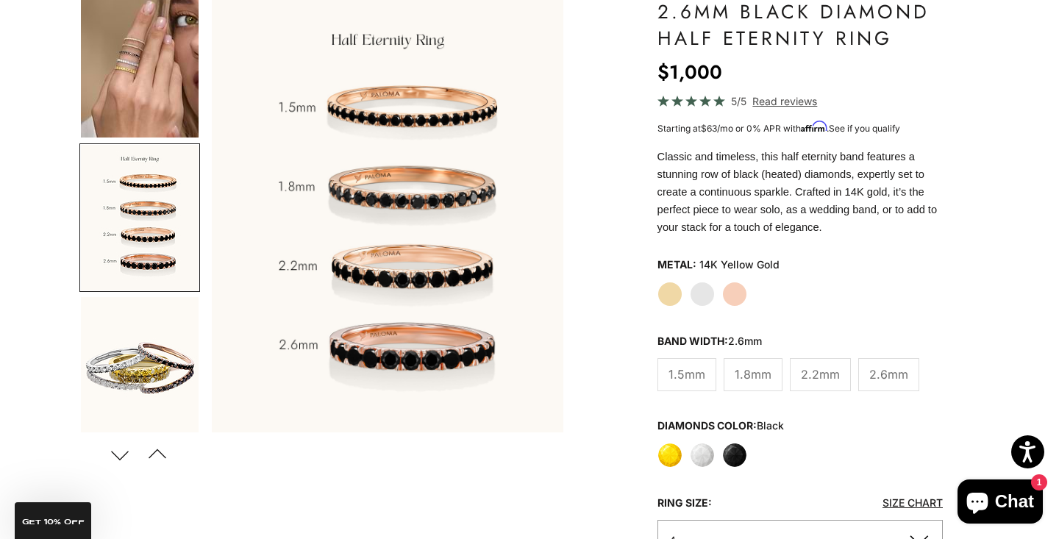
click at [140, 100] on img "Go to item 8" at bounding box center [140, 65] width 118 height 146
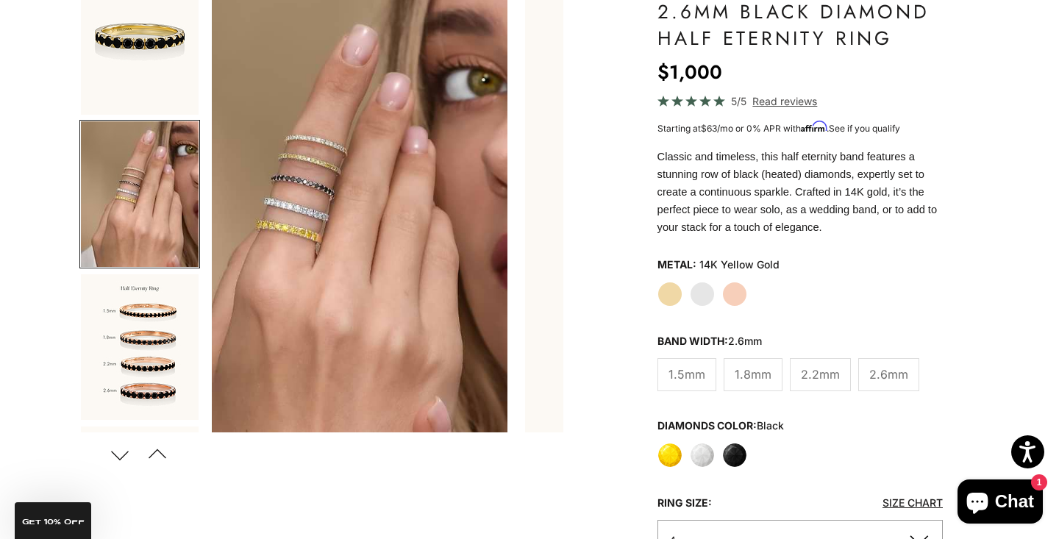
scroll to position [313, 0]
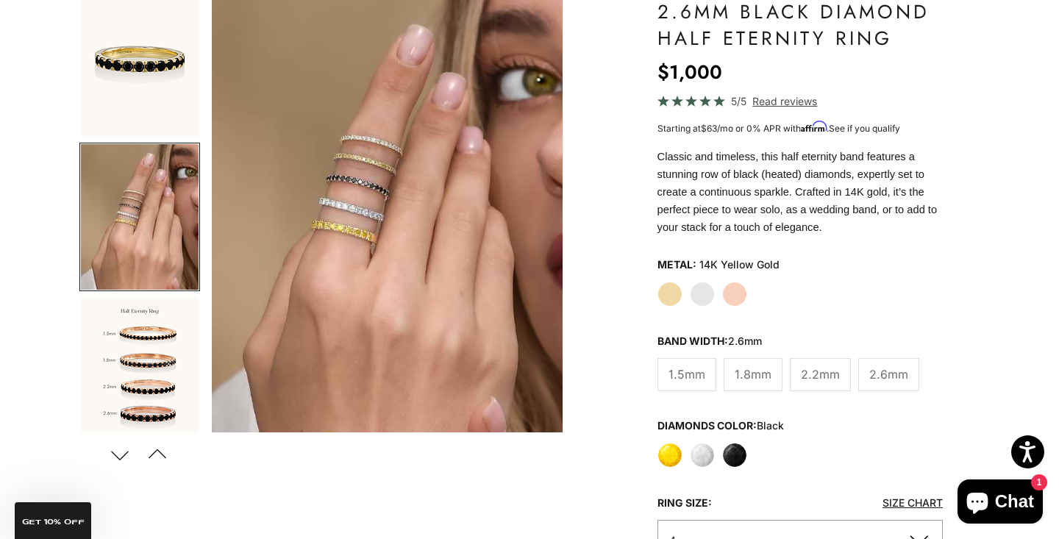
click at [311, 205] on img "Item 8 of 21" at bounding box center [388, 216] width 352 height 434
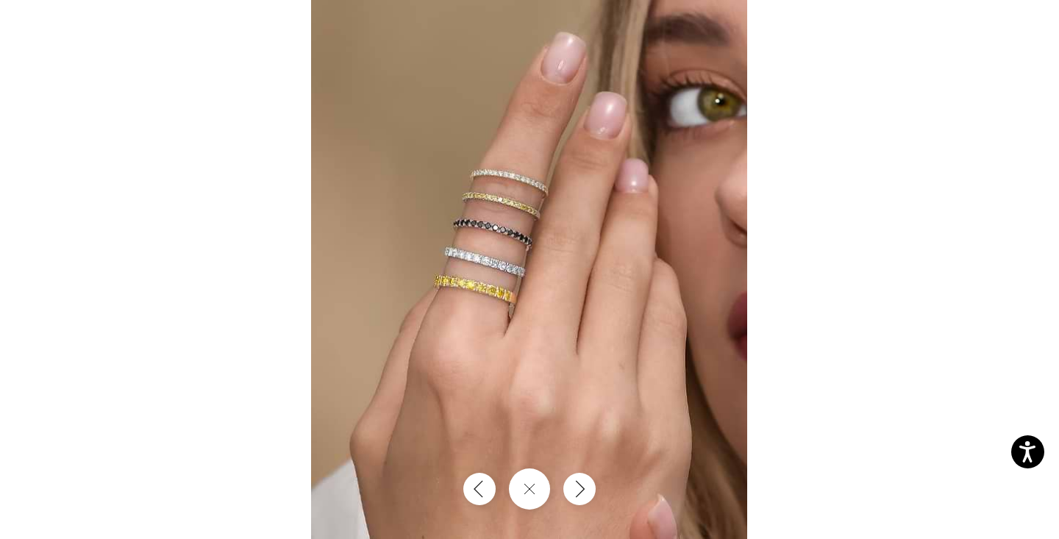
click at [467, 282] on img at bounding box center [529, 269] width 436 height 539
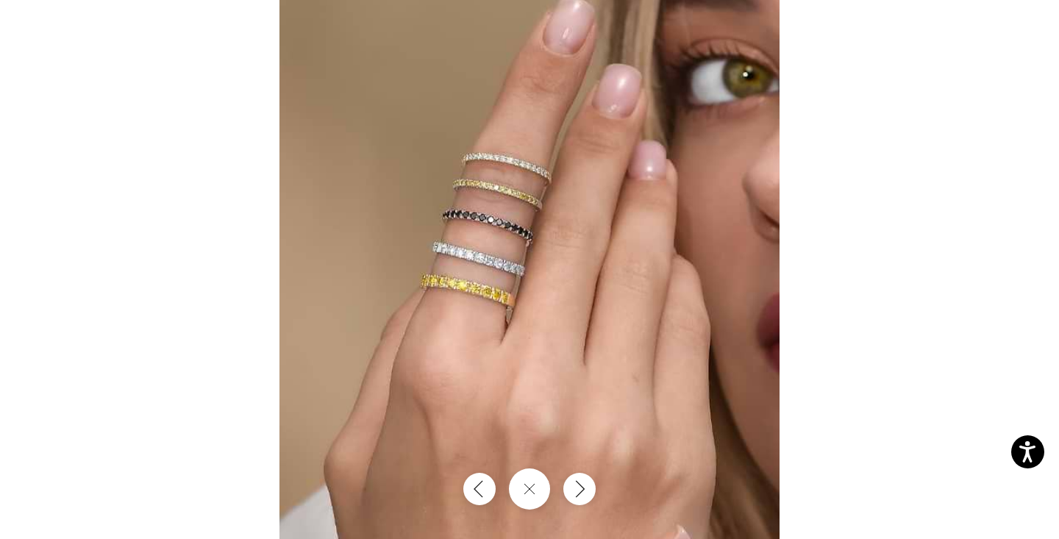
click at [954, 167] on div at bounding box center [529, 269] width 1059 height 539
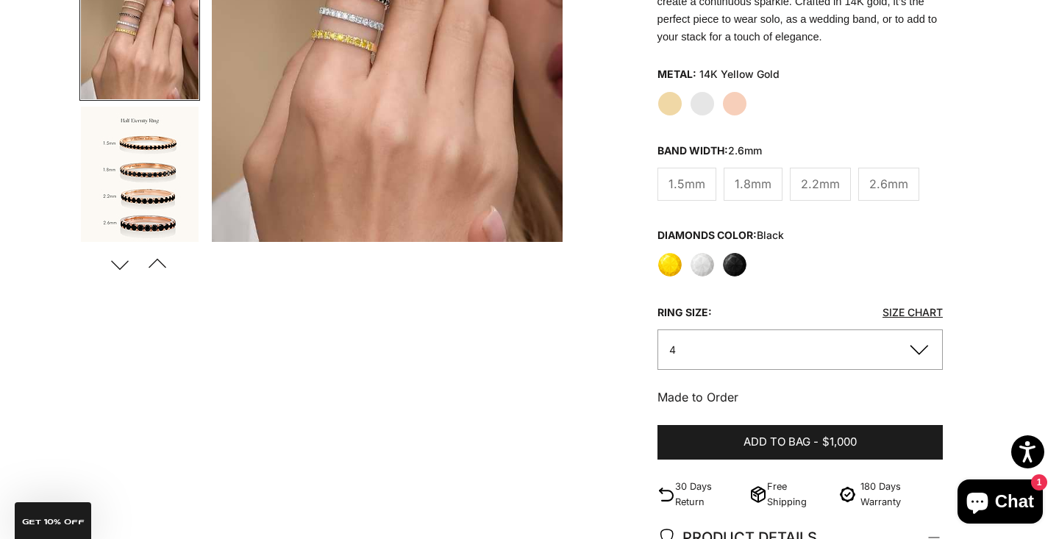
scroll to position [342, 0]
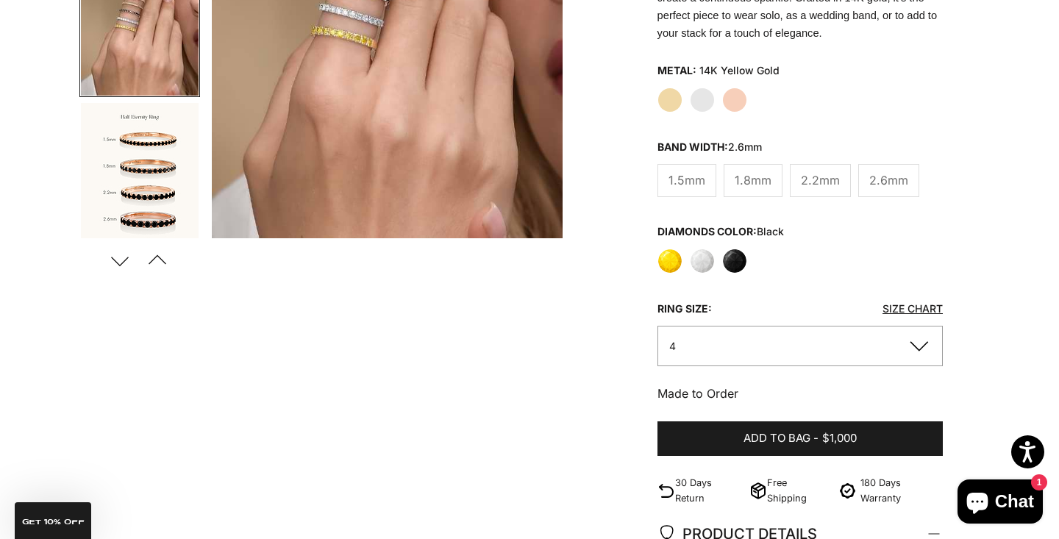
click at [736, 257] on label "Black" at bounding box center [734, 261] width 25 height 25
click at [727, 338] on button "4" at bounding box center [800, 346] width 285 height 40
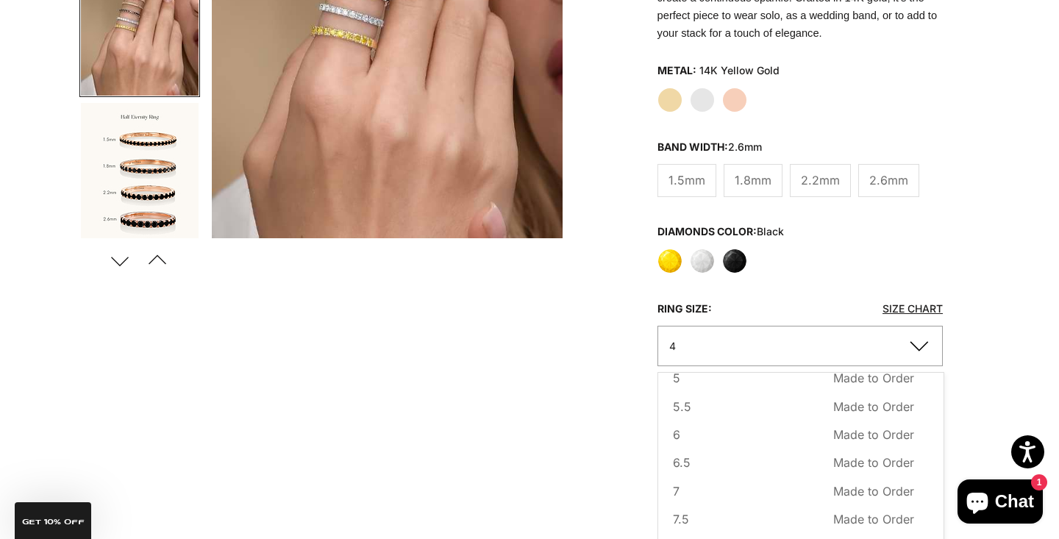
scroll to position [88, 0]
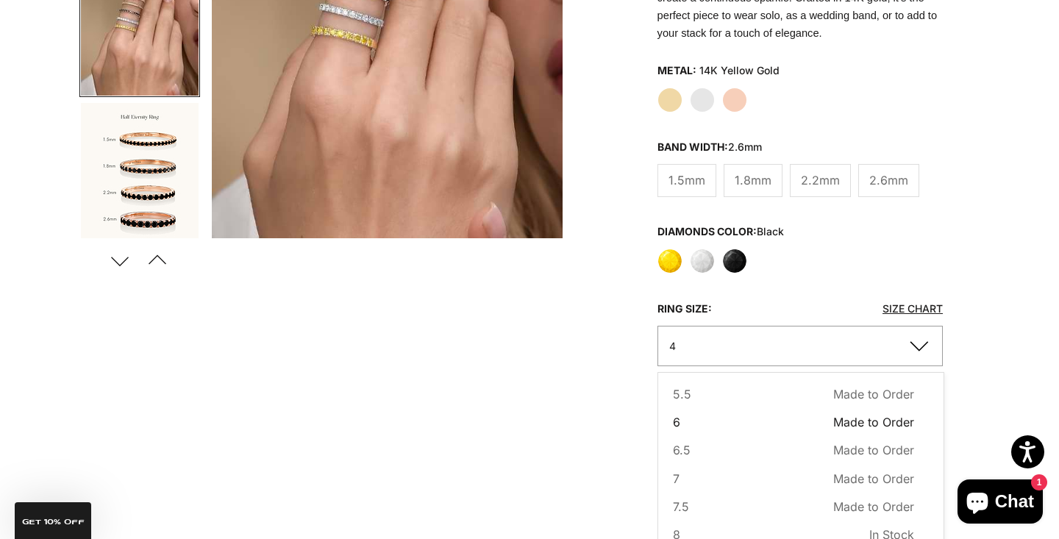
click at [705, 418] on button "6 Made to Order Sold out" at bounding box center [793, 422] width 241 height 19
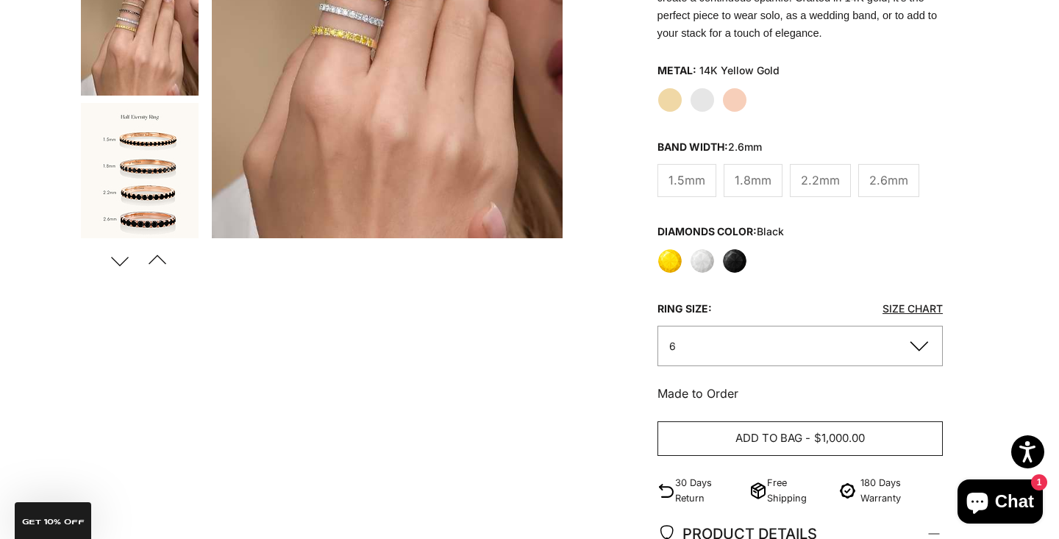
click at [717, 437] on button "Add to bag - $1,000.00" at bounding box center [800, 438] width 285 height 35
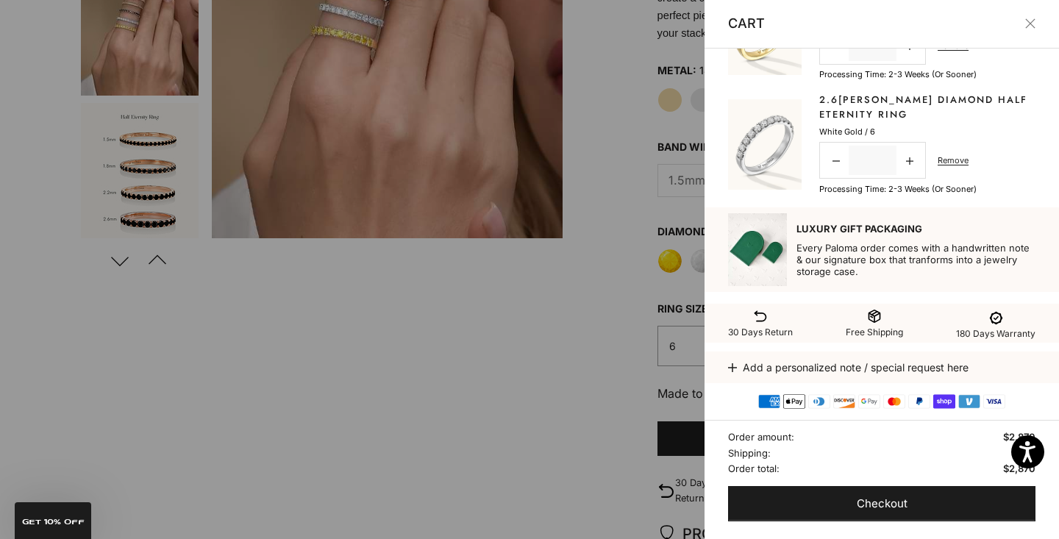
scroll to position [81, 0]
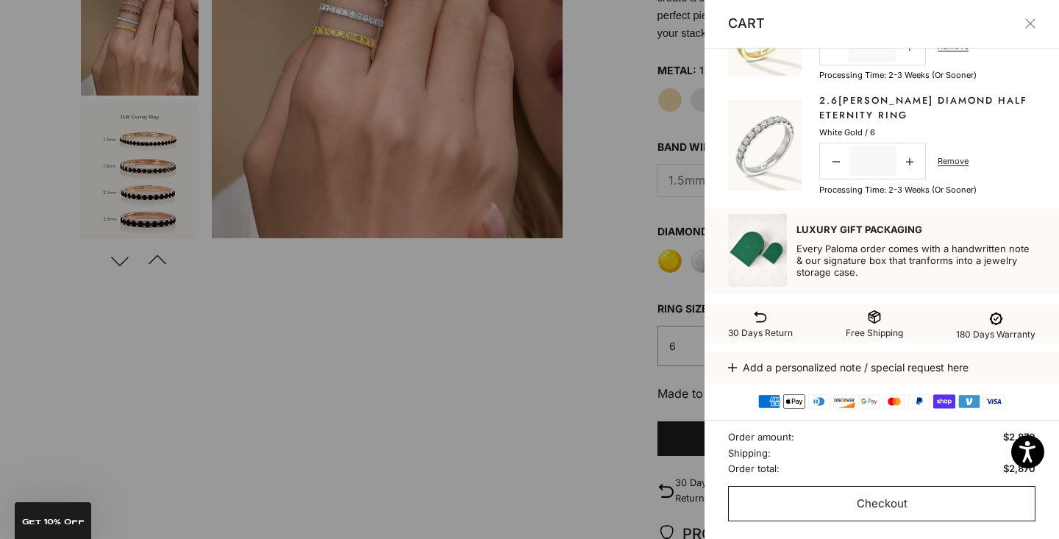
click at [866, 504] on span "Checkout" at bounding box center [882, 504] width 51 height 18
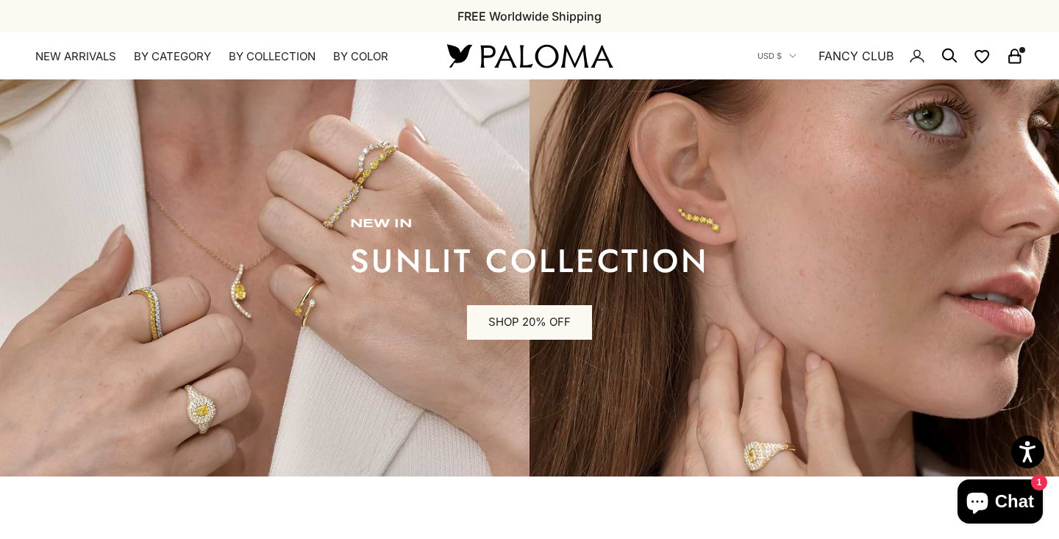
scroll to position [630, 0]
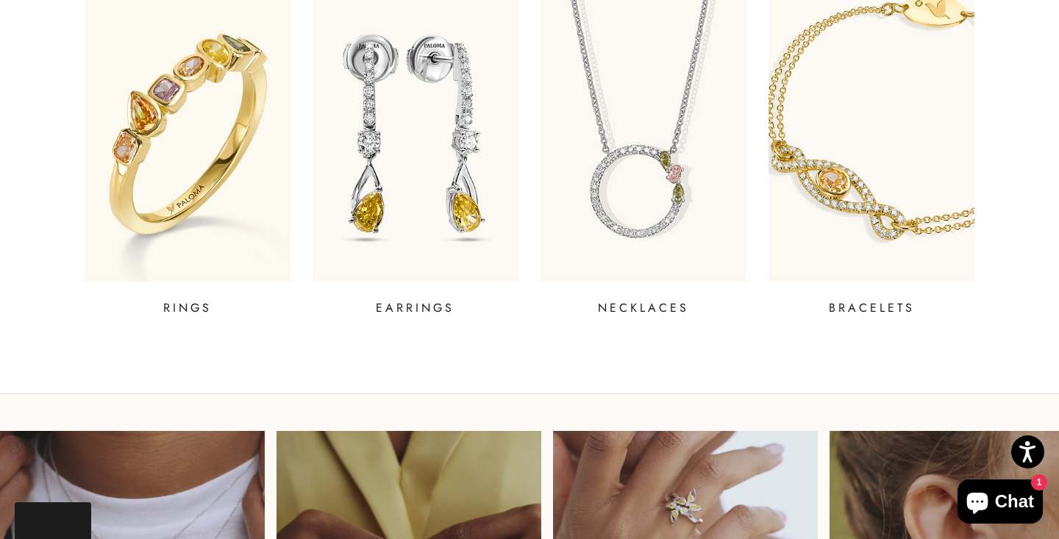
click at [641, 306] on p "NECKLACES" at bounding box center [643, 308] width 91 height 18
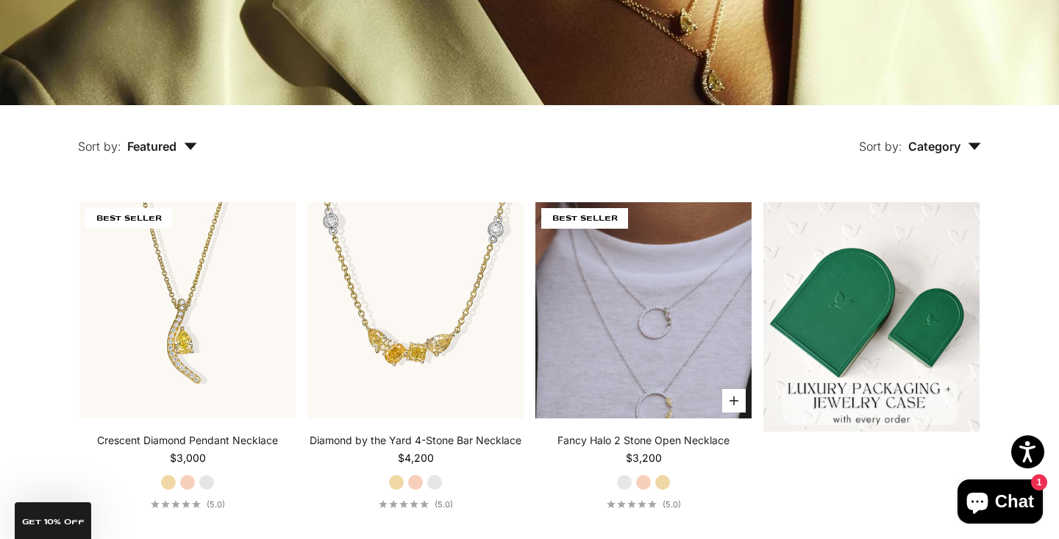
scroll to position [238, 0]
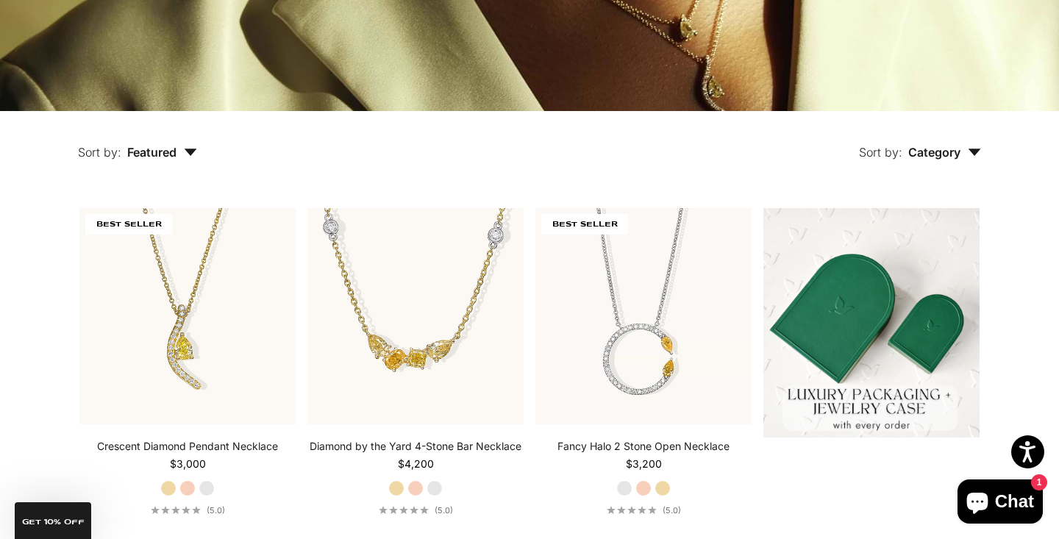
click at [919, 152] on span "Category" at bounding box center [944, 152] width 73 height 15
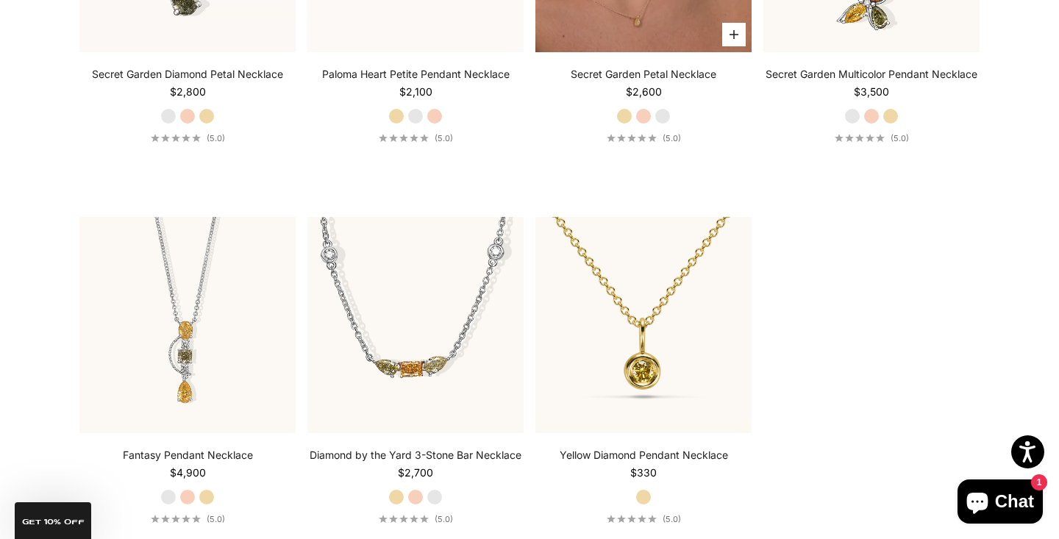
scroll to position [1898, 0]
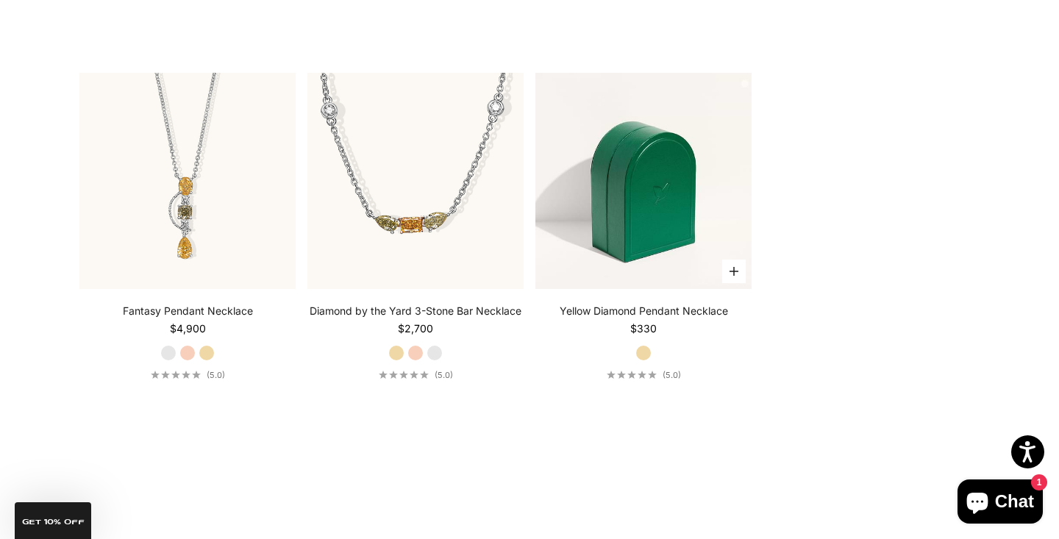
click at [635, 235] on img at bounding box center [643, 181] width 216 height 216
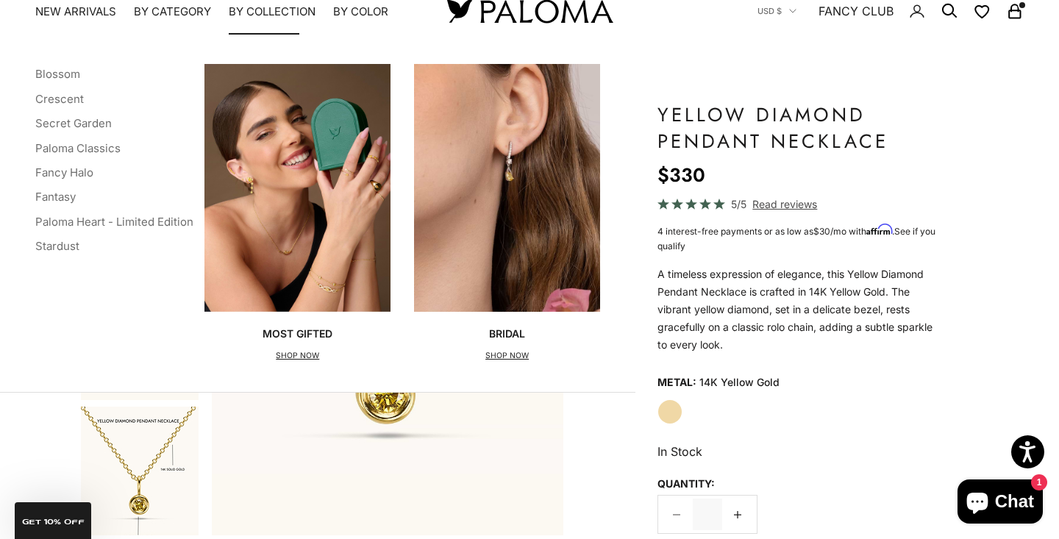
click at [307, 355] on p "SHOP NOW" at bounding box center [298, 356] width 70 height 15
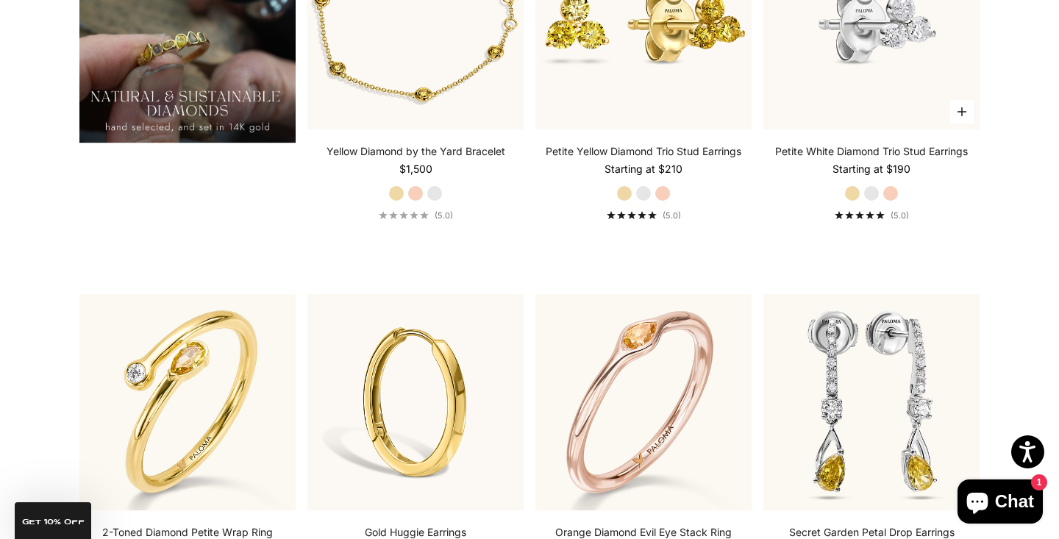
scroll to position [1201, 0]
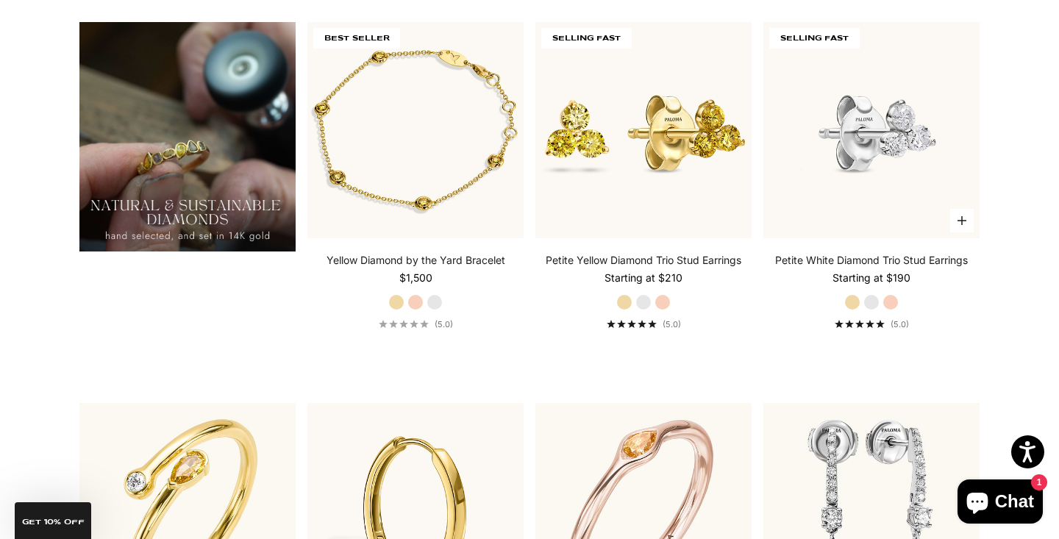
click at [864, 154] on img at bounding box center [871, 130] width 216 height 216
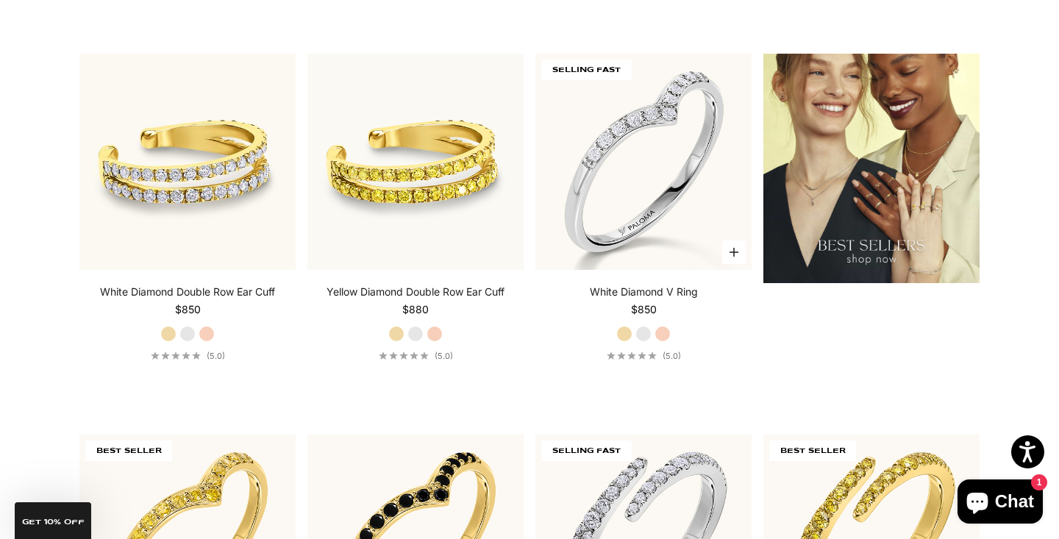
scroll to position [1932, 0]
click at [642, 331] on label "White Gold" at bounding box center [643, 333] width 16 height 16
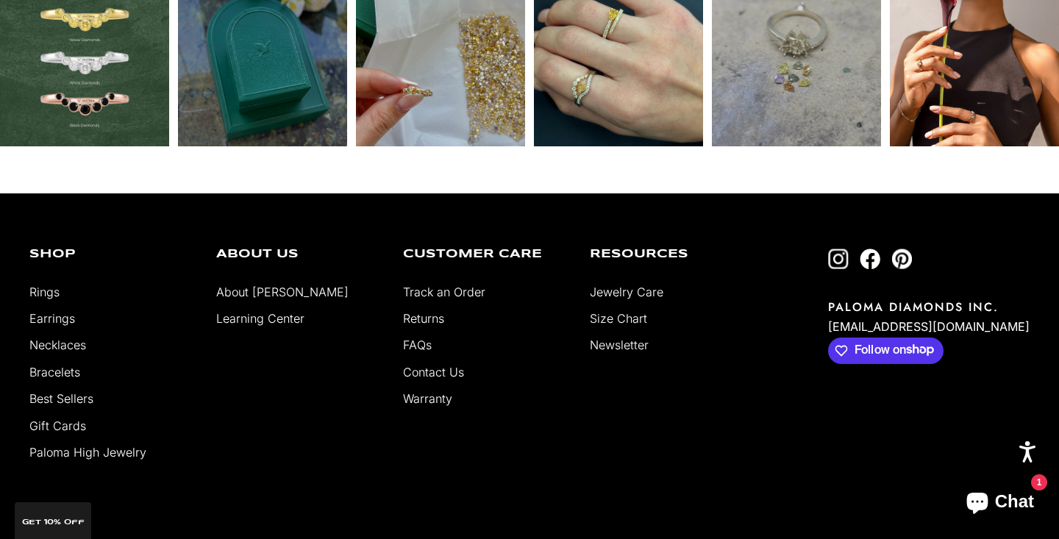
scroll to position [6730, 0]
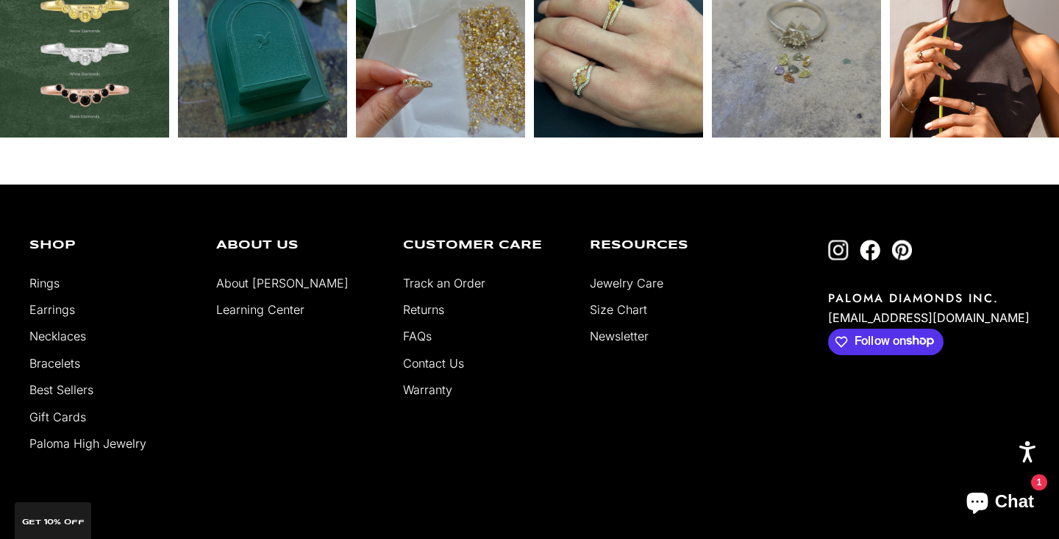
click at [249, 276] on link "About [PERSON_NAME]" at bounding box center [282, 283] width 132 height 15
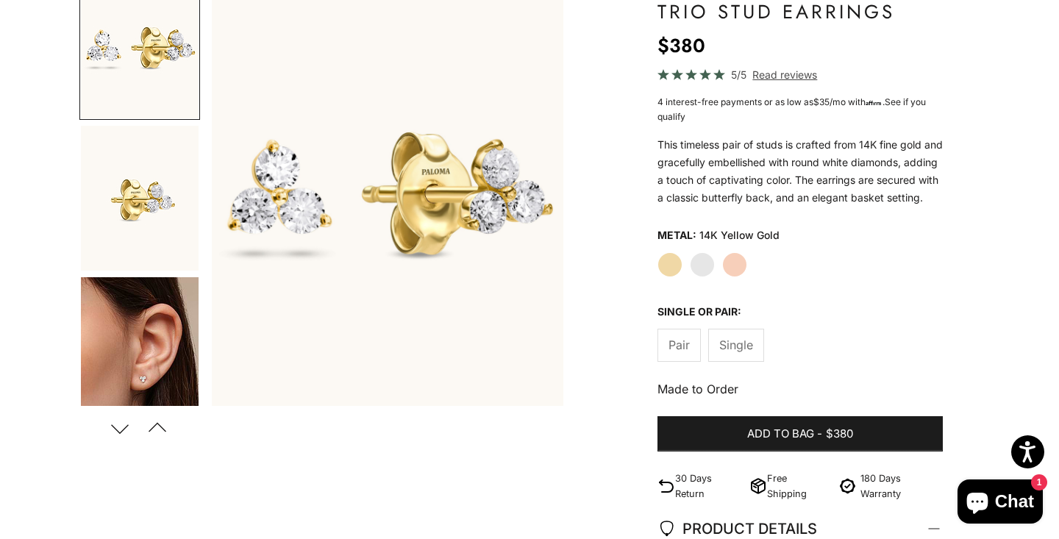
scroll to position [174, 0]
click at [703, 277] on label "White Gold" at bounding box center [702, 264] width 25 height 25
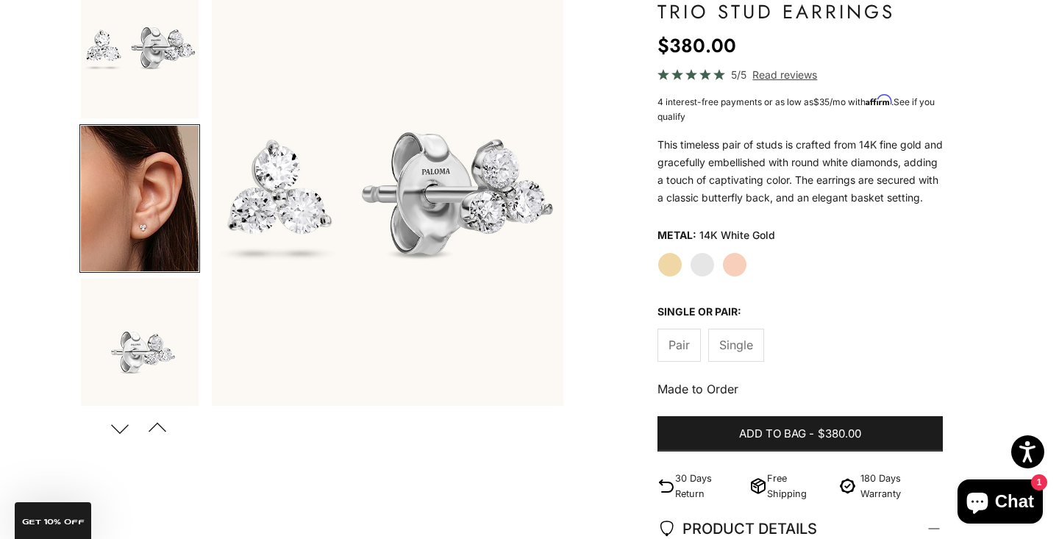
scroll to position [9, 0]
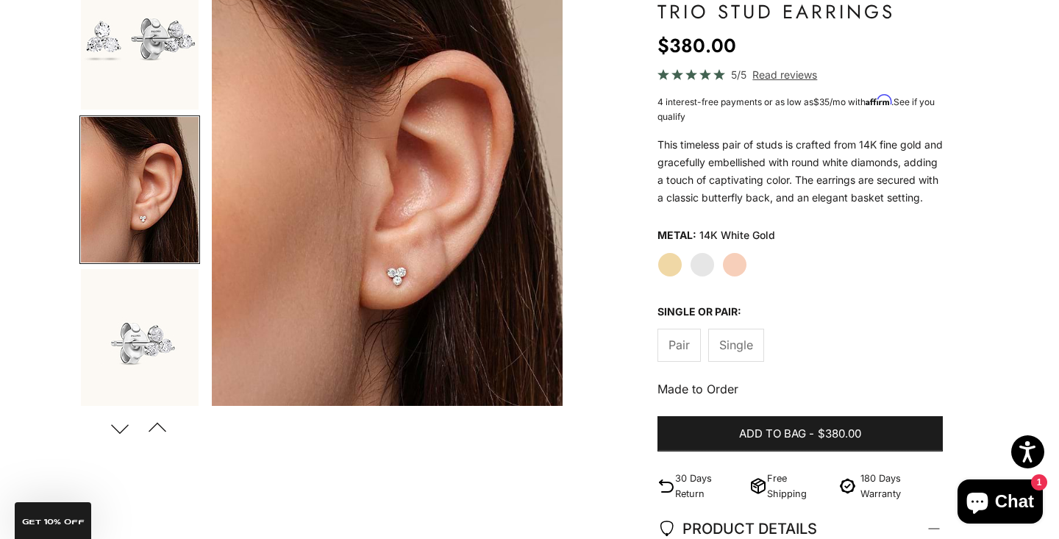
click at [675, 355] on span "Pair" at bounding box center [679, 344] width 21 height 19
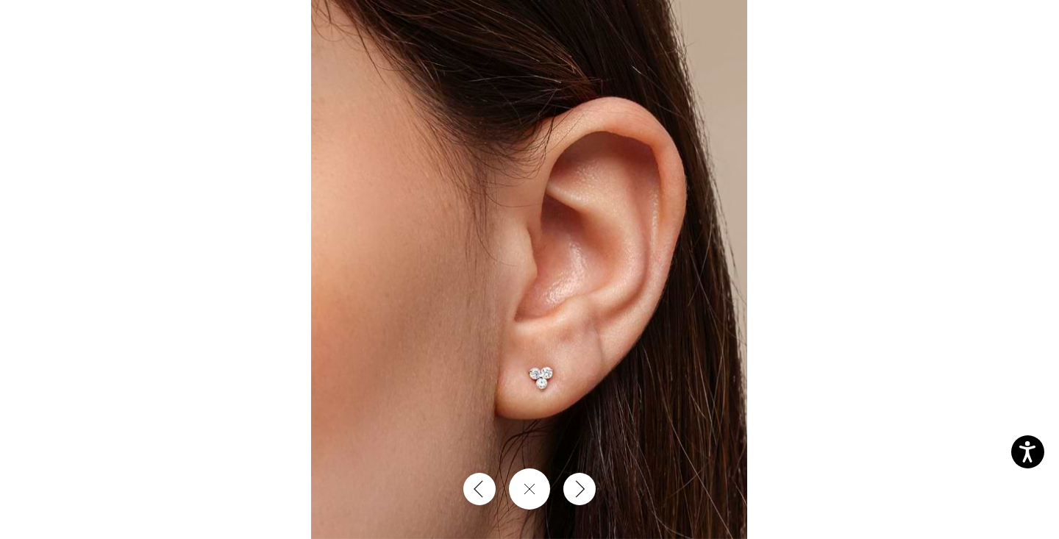
click at [366, 249] on img at bounding box center [529, 269] width 436 height 539
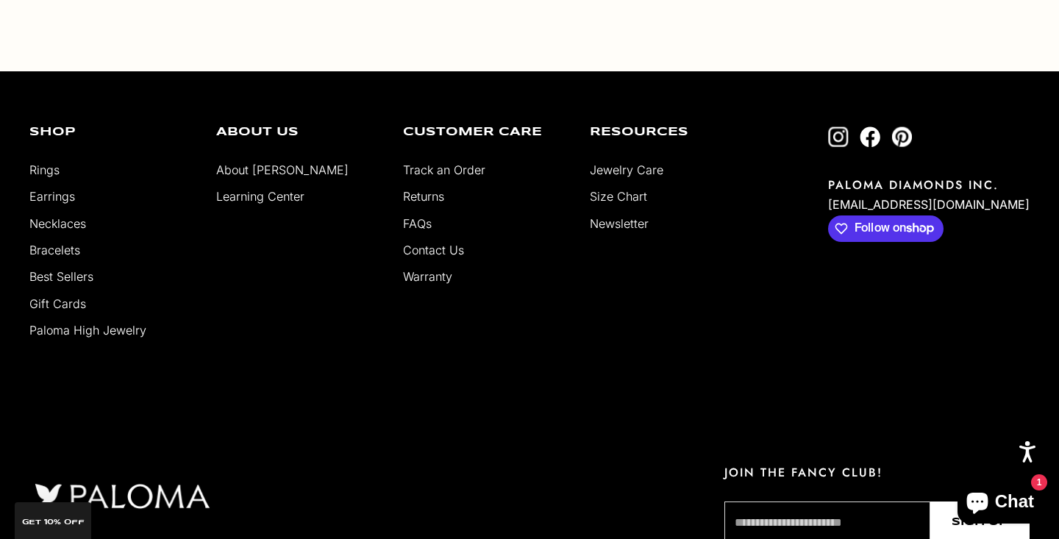
scroll to position [2732, 0]
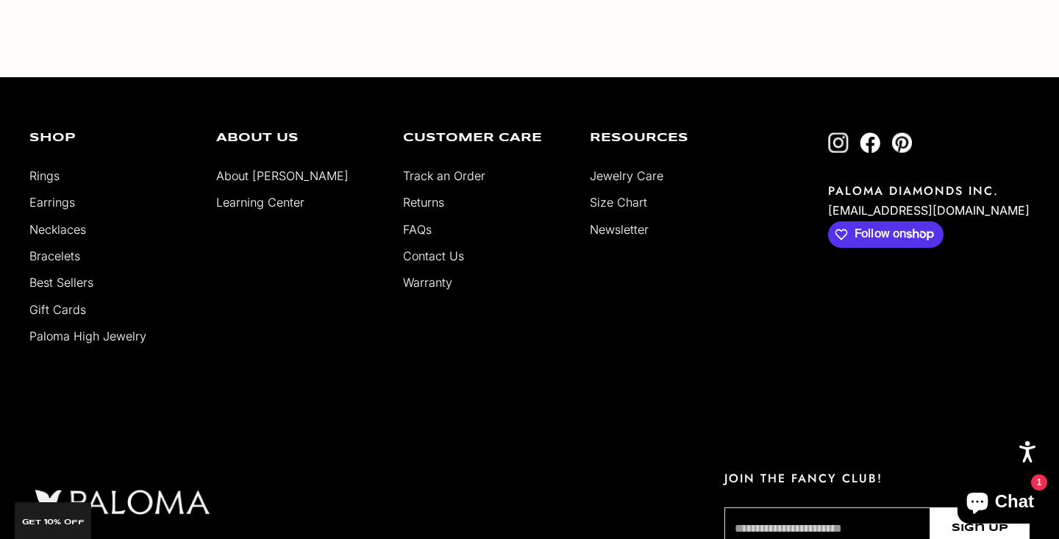
click at [981, 500] on icon "Chat window" at bounding box center [976, 503] width 21 height 21
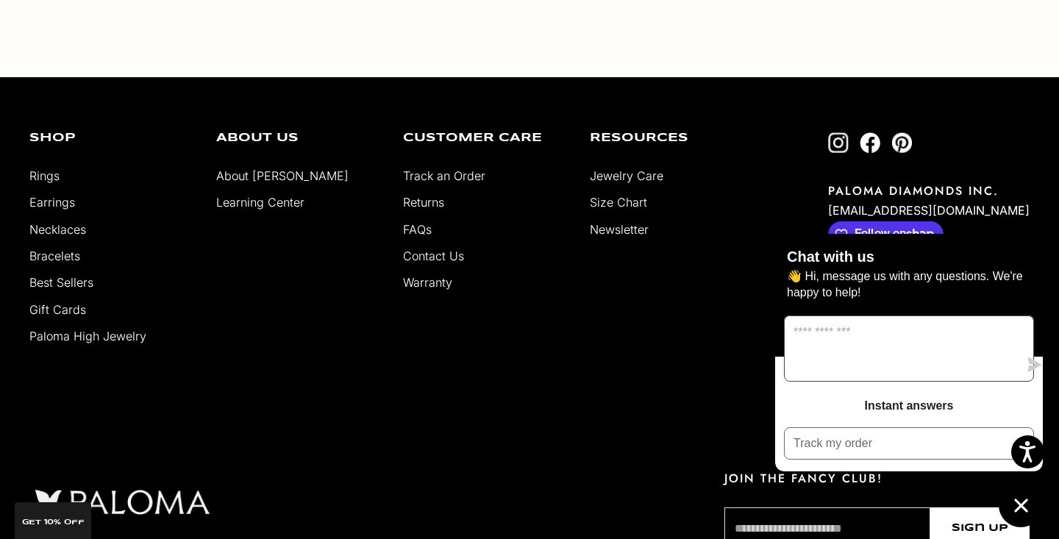
click at [858, 352] on textarea "Message us" at bounding box center [902, 348] width 234 height 65
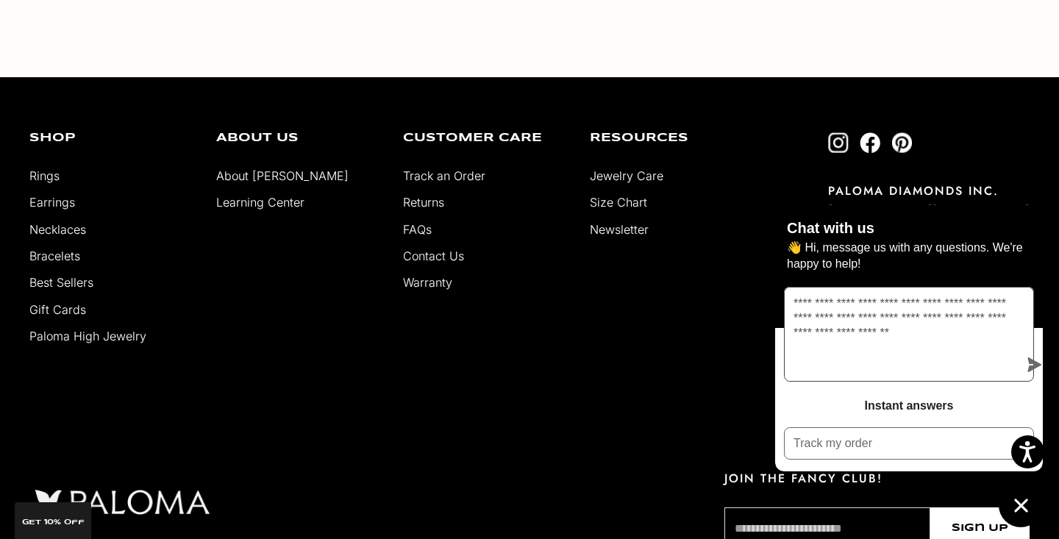
type textarea "**********"
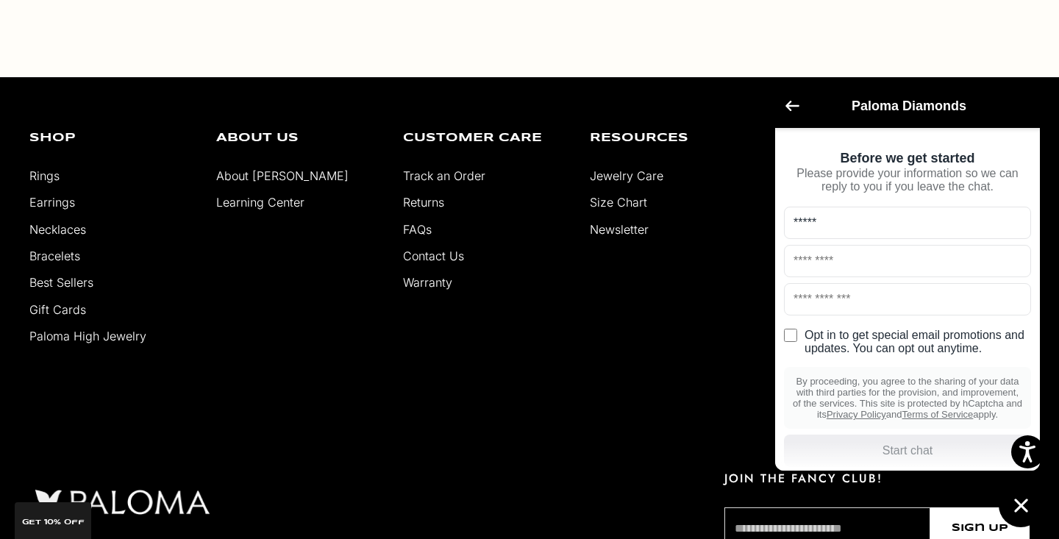
type input "*****"
click at [797, 162] on div "Before we get started" at bounding box center [907, 158] width 247 height 15
click at [937, 213] on input "*****" at bounding box center [907, 223] width 247 height 32
click at [994, 260] on input "***" at bounding box center [907, 261] width 247 height 32
click at [732, 336] on div "Shop Rings Earrings Necklaces Bracelets Best Sellers Gift Cards Paloma High Jew…" at bounding box center [529, 246] width 1000 height 229
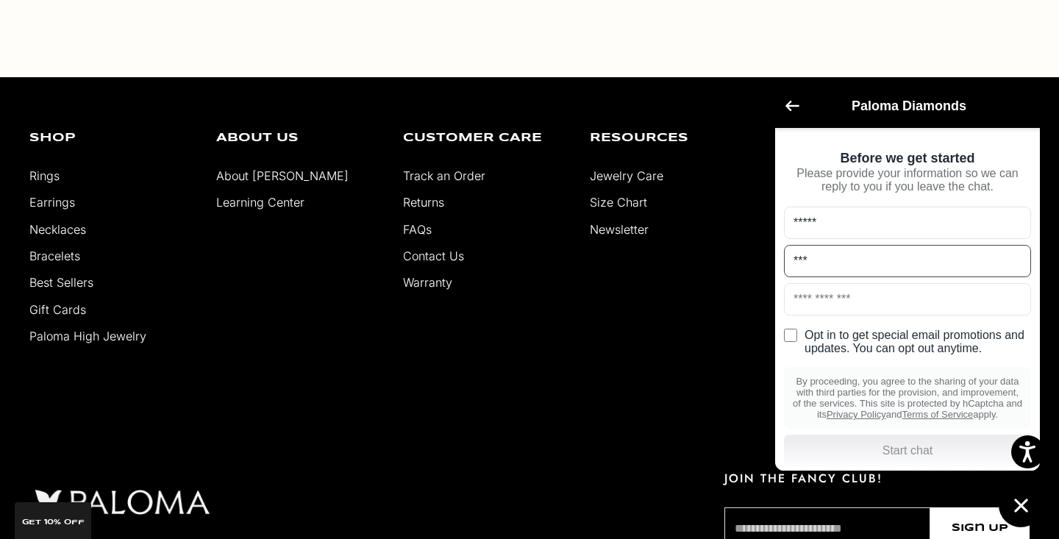
click at [820, 260] on input "***" at bounding box center [907, 261] width 247 height 32
type input "*****"
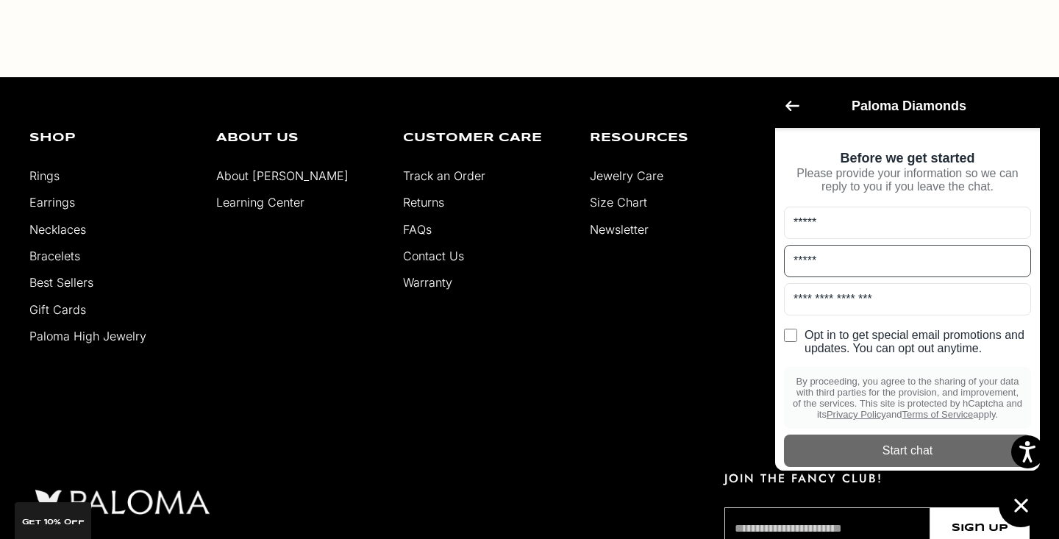
type input "**********"
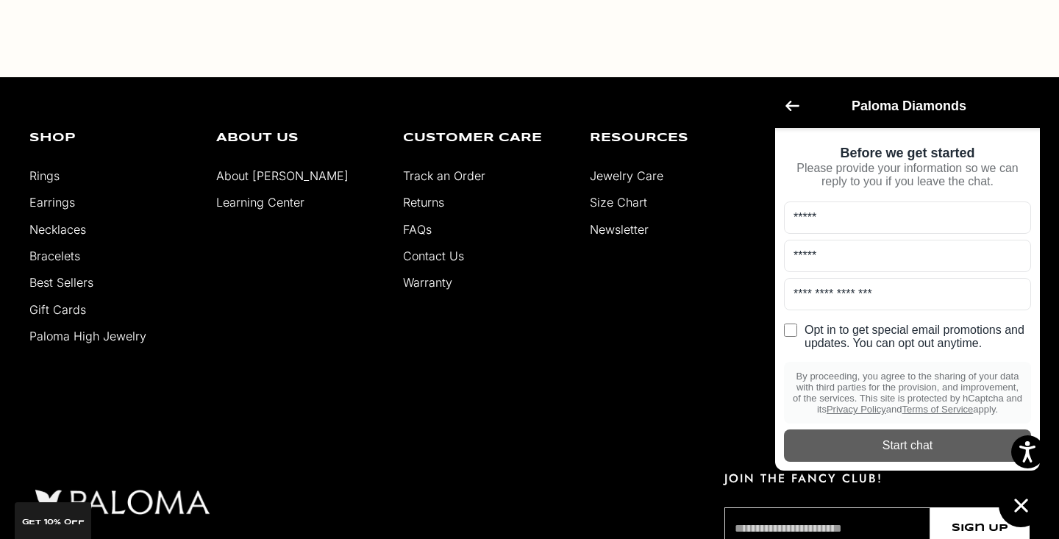
scroll to position [20, 0]
click at [891, 441] on div "Start chat" at bounding box center [907, 446] width 229 height 16
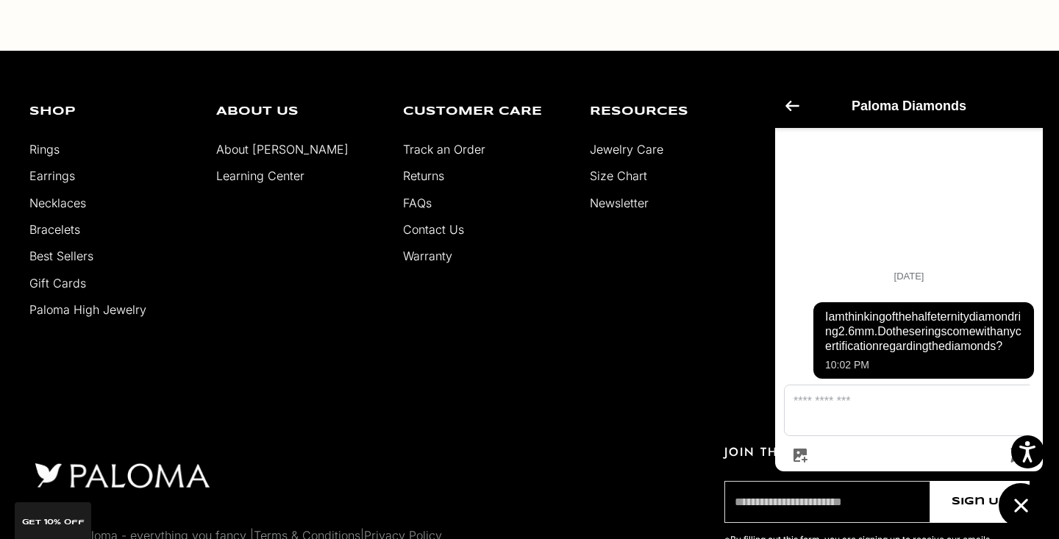
scroll to position [2768, 0]
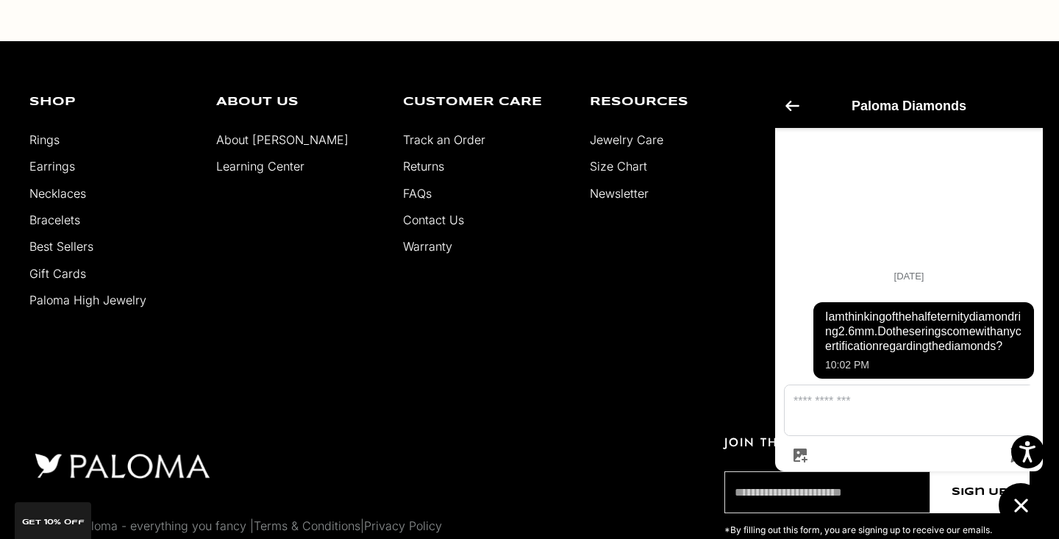
click at [754, 477] on input "email" at bounding box center [827, 492] width 206 height 42
type input "**********"
click at [980, 489] on button "Sign Up" at bounding box center [979, 492] width 99 height 42
